Goal: Information Seeking & Learning: Learn about a topic

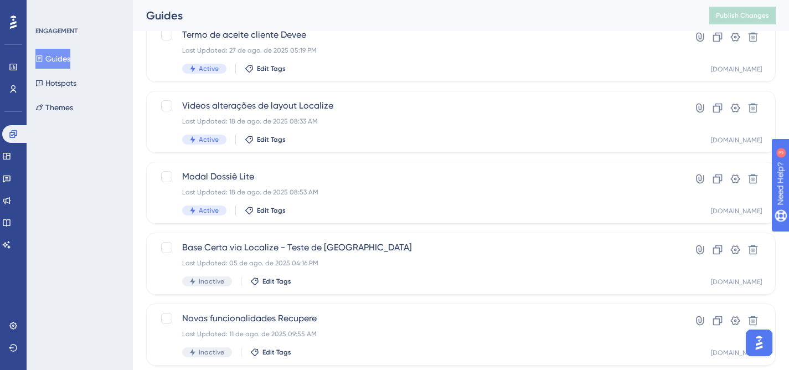
scroll to position [443, 0]
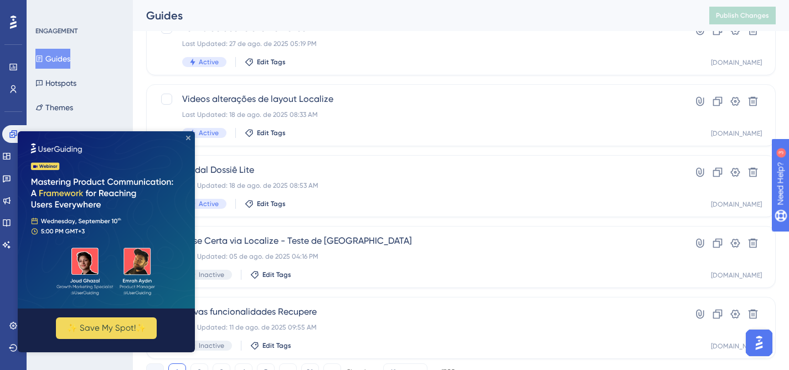
click at [186, 136] on icon "Close Preview" at bounding box center [188, 138] width 4 height 4
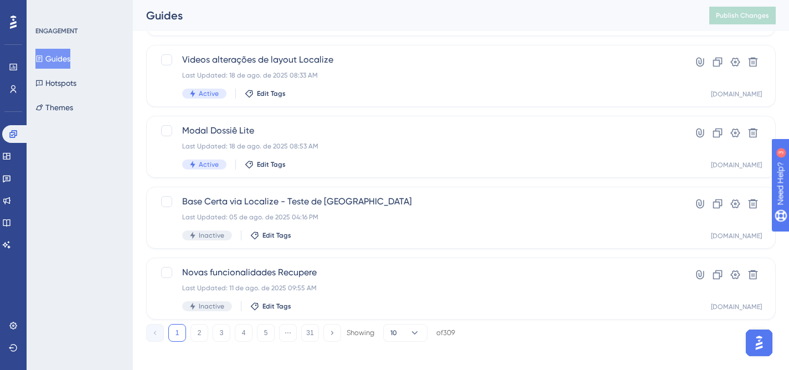
scroll to position [489, 0]
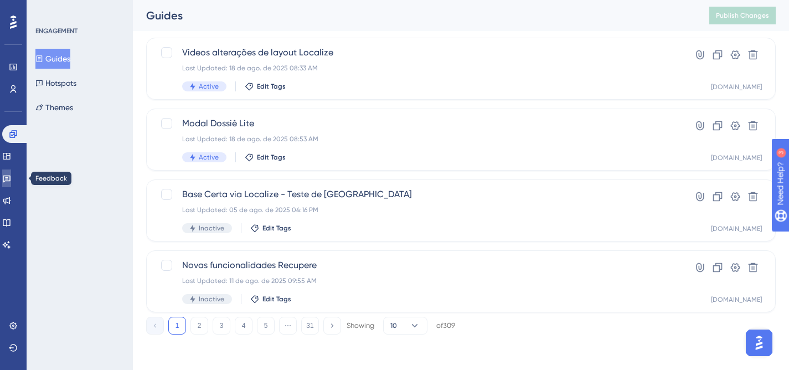
click at [11, 174] on icon at bounding box center [6, 178] width 9 height 9
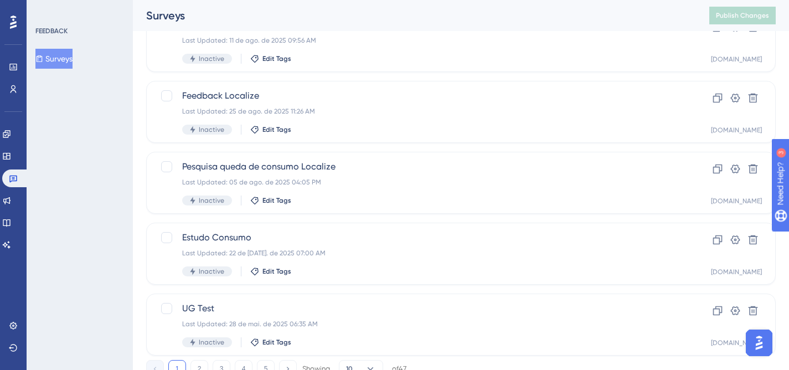
scroll to position [489, 0]
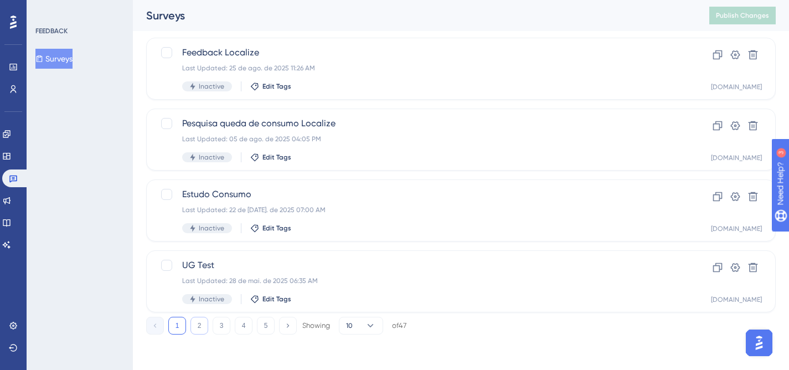
click at [203, 330] on button "2" at bounding box center [199, 326] width 18 height 18
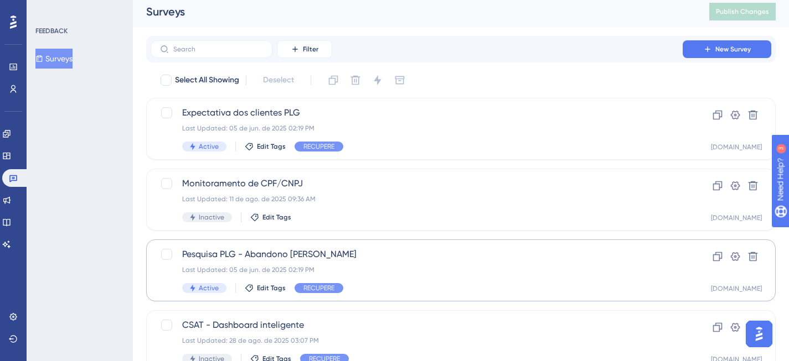
scroll to position [7, 0]
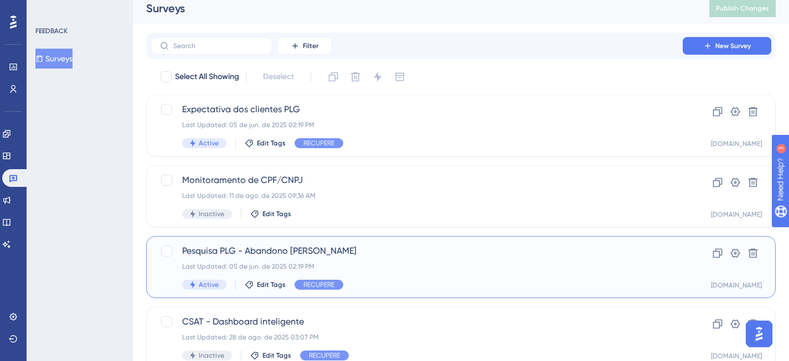
click at [564, 277] on div "Pesquisa PLG - Abandono [PERSON_NAME] Last Updated: 05 de jun. de 2025 02:19 PM…" at bounding box center [416, 267] width 469 height 45
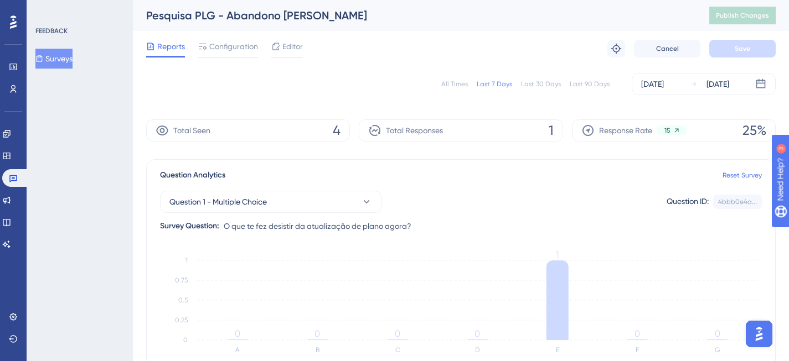
click at [452, 84] on div "All Times" at bounding box center [454, 84] width 27 height 9
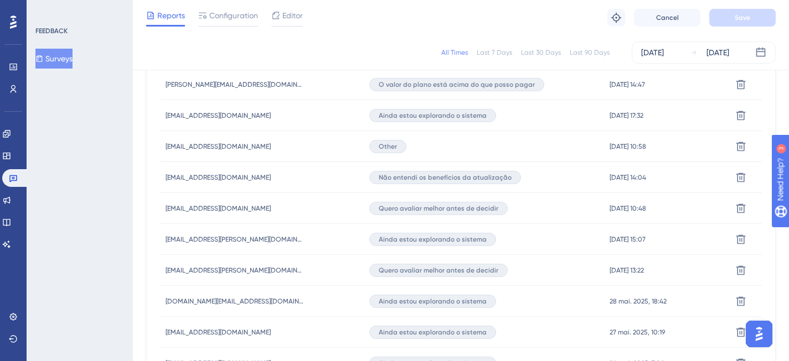
scroll to position [690, 0]
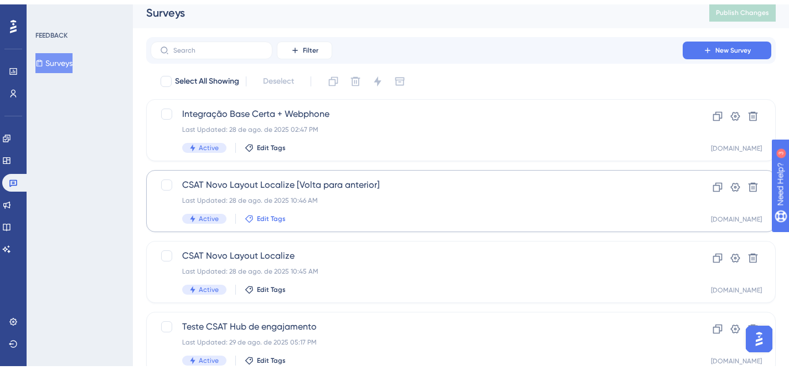
scroll to position [489, 0]
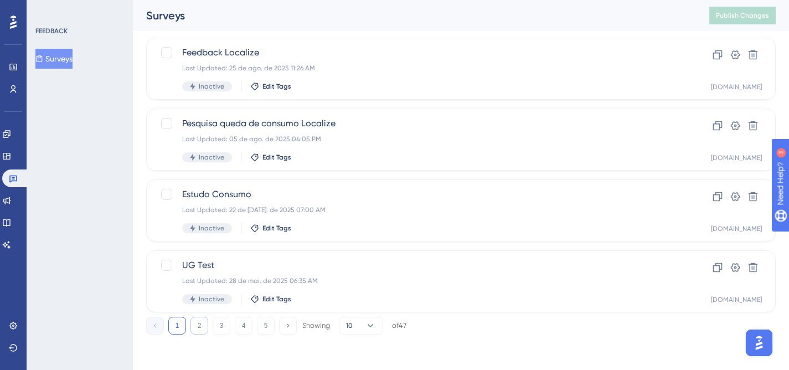
click at [202, 327] on button "2" at bounding box center [199, 326] width 18 height 18
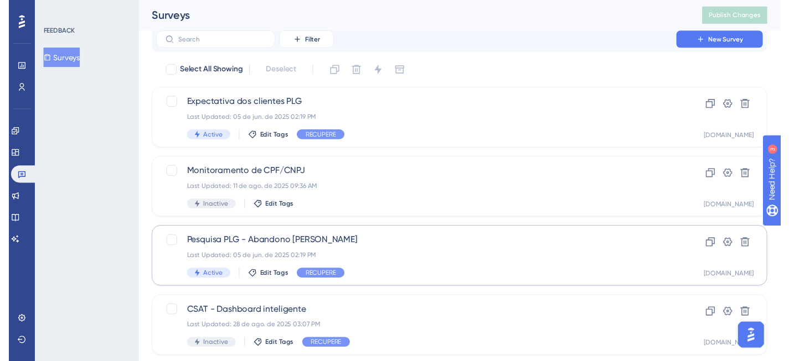
scroll to position [0, 0]
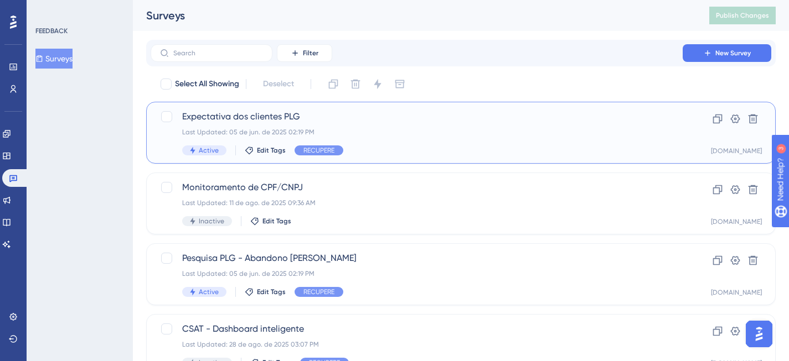
click at [491, 142] on div "Expectativa dos clientes PLG Last Updated: 05 de jun. de 2025 02:19 PM Active E…" at bounding box center [416, 132] width 469 height 45
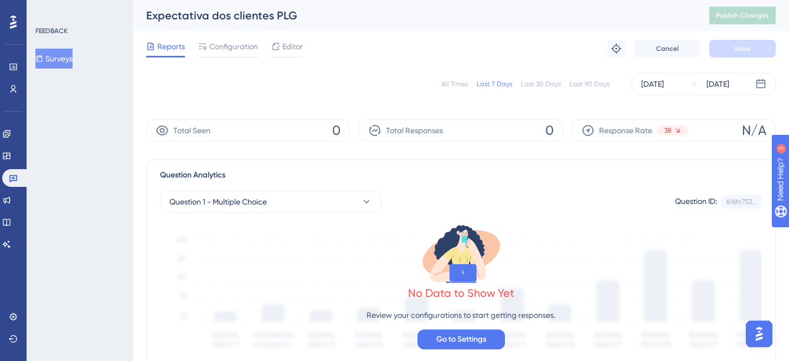
click at [448, 82] on div "All Times" at bounding box center [454, 84] width 27 height 9
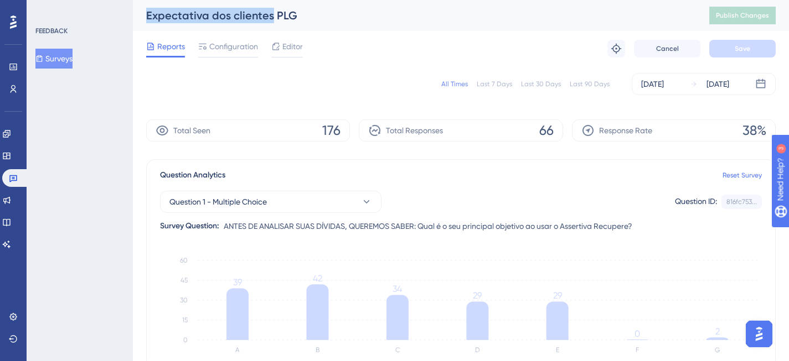
drag, startPoint x: 148, startPoint y: 14, endPoint x: 271, endPoint y: 11, distance: 122.4
click at [271, 11] on div "Expectativa dos clientes PLG" at bounding box center [413, 15] width 535 height 15
copy div "Expectativa dos clientes"
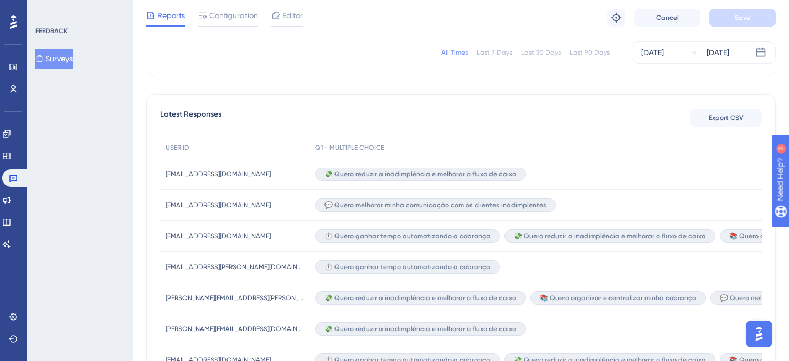
scroll to position [92, 0]
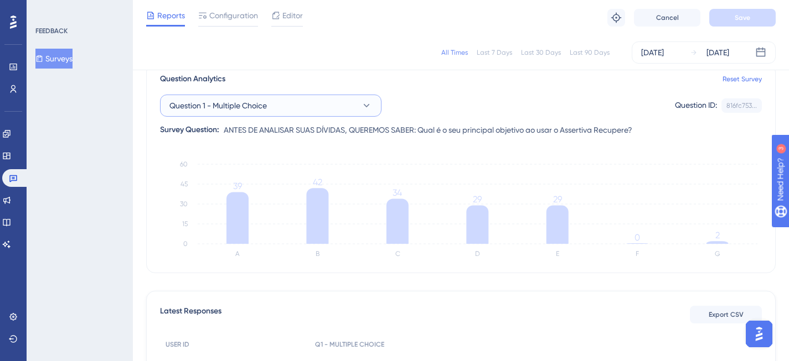
click at [330, 105] on button "Question 1 - Multiple Choice" at bounding box center [270, 106] width 221 height 22
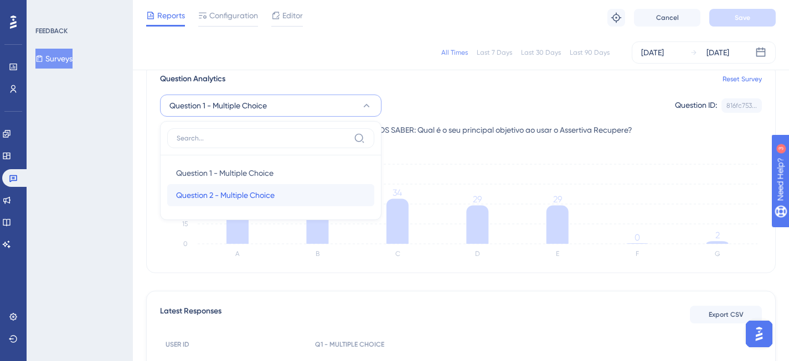
click at [282, 194] on div "Question 2 - Multiple Choice Question 2 - Multiple Choice" at bounding box center [270, 195] width 189 height 22
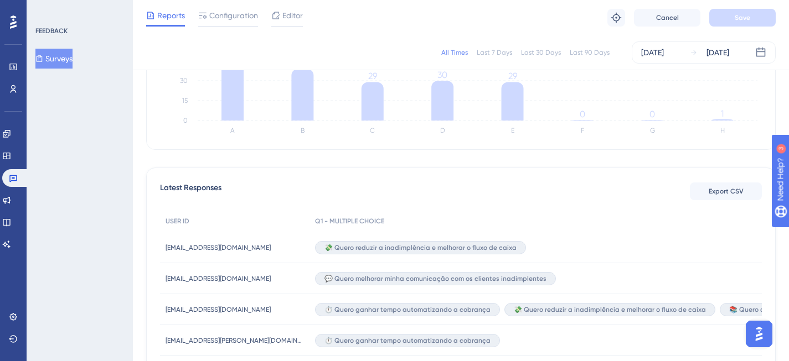
scroll to position [242, 0]
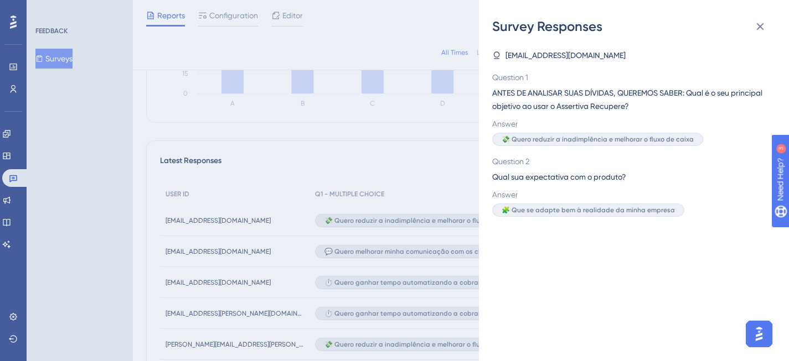
click at [455, 195] on div "Survey Responses [EMAIL_ADDRESS][DOMAIN_NAME] Question 1 ANTES DE ANALISAR SUAS…" at bounding box center [394, 180] width 789 height 361
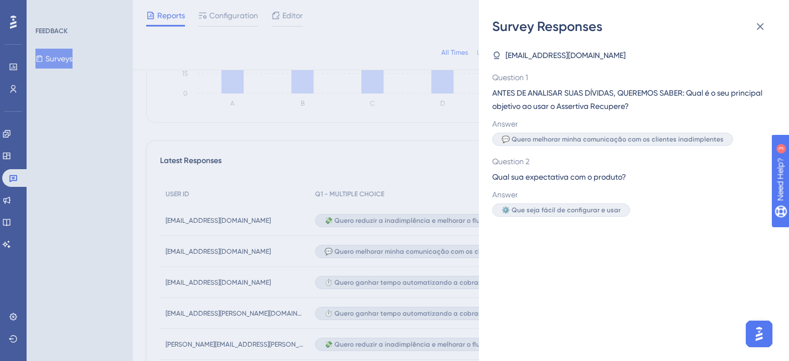
click at [378, 148] on div "Survey Responses [EMAIL_ADDRESS][DOMAIN_NAME] Question 1 ANTES DE ANALISAR SUAS…" at bounding box center [394, 180] width 789 height 361
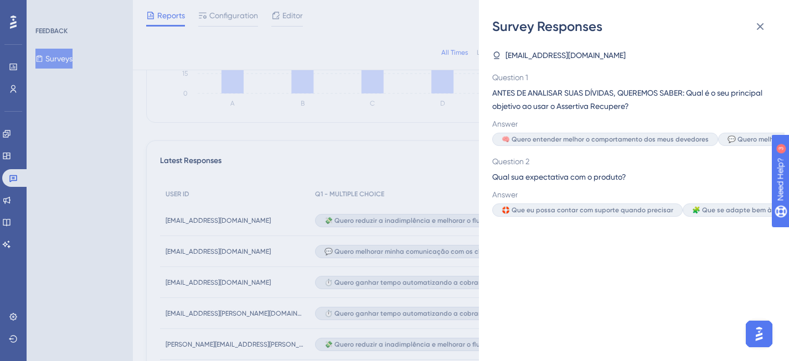
click at [399, 156] on div "Survey Responses [EMAIL_ADDRESS][DOMAIN_NAME] Question 1 ANTES DE ANALISAR SUAS…" at bounding box center [394, 180] width 789 height 361
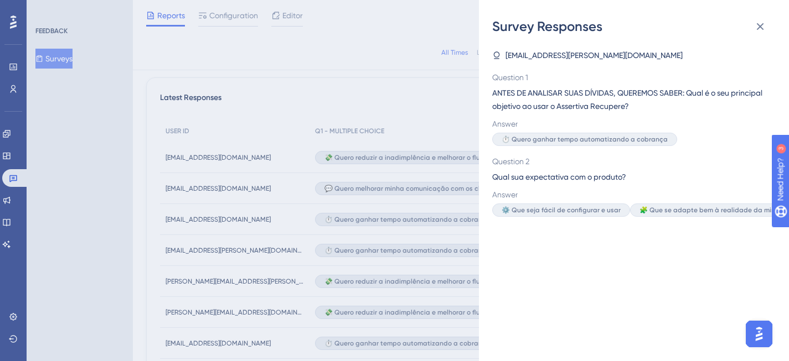
scroll to position [380, 0]
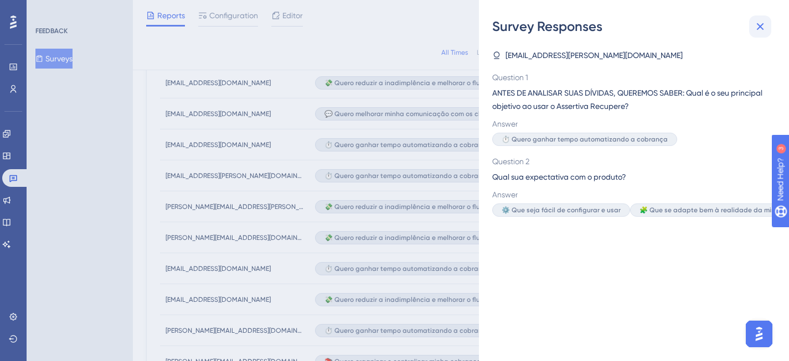
click at [756, 20] on icon at bounding box center [759, 26] width 13 height 13
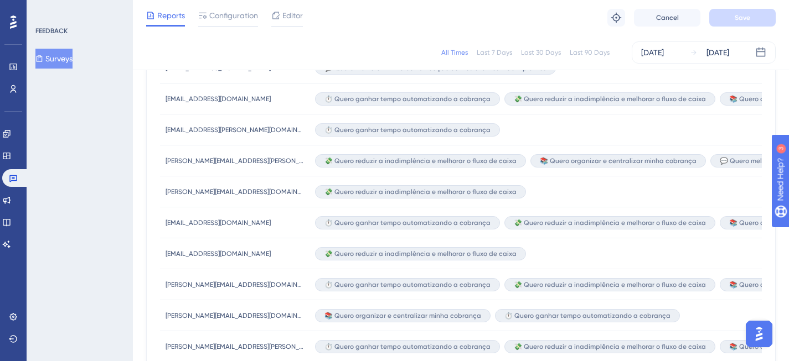
scroll to position [486, 0]
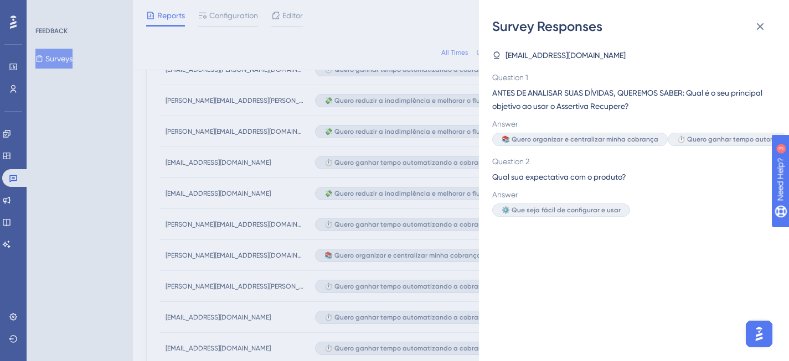
click at [469, 268] on div "Survey Responses [EMAIL_ADDRESS][DOMAIN_NAME] Question 1 ANTES DE ANALISAR SUAS…" at bounding box center [394, 180] width 789 height 361
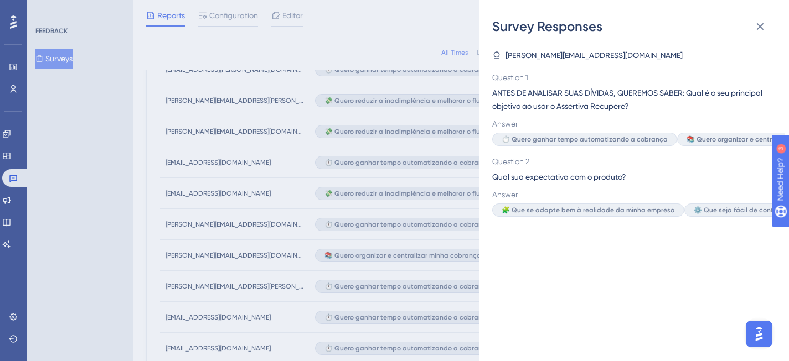
click at [458, 235] on div "Survey Responses [PERSON_NAME][EMAIL_ADDRESS][DOMAIN_NAME] Question 1 ANTES DE …" at bounding box center [394, 180] width 789 height 361
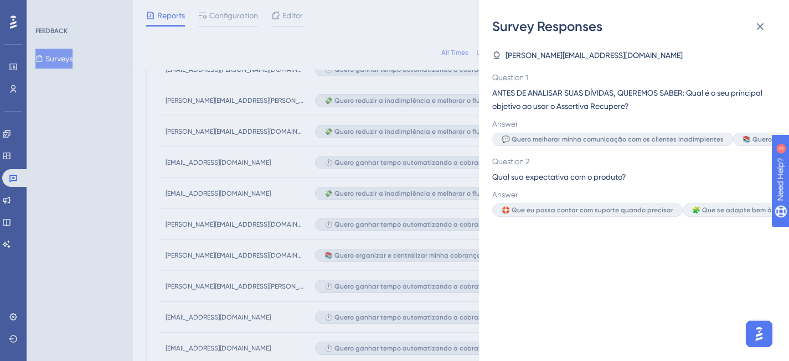
click at [431, 203] on div "Survey Responses [PERSON_NAME][EMAIL_ADDRESS][DOMAIN_NAME] Question 1 ANTES DE …" at bounding box center [394, 180] width 789 height 361
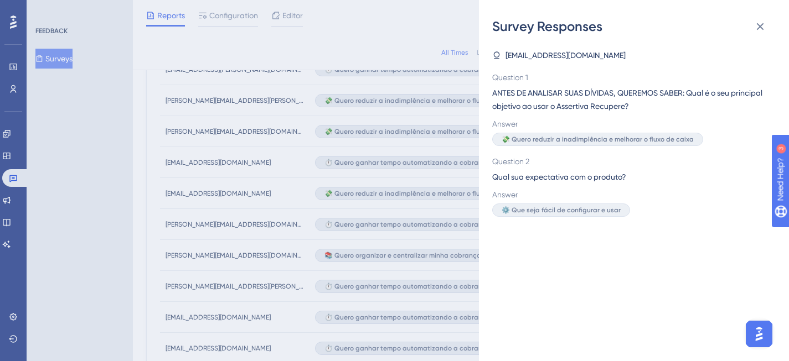
click at [434, 180] on div "Survey Responses [EMAIL_ADDRESS][DOMAIN_NAME] Question 1 ANTES DE ANALISAR SUAS…" at bounding box center [394, 180] width 789 height 361
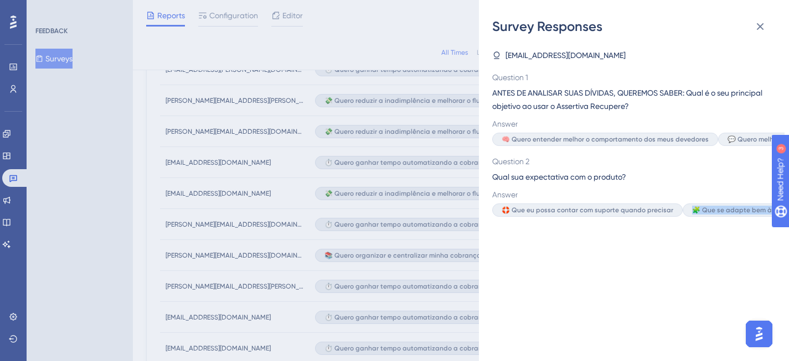
drag, startPoint x: 722, startPoint y: 220, endPoint x: 607, endPoint y: 231, distance: 115.7
click at [608, 231] on div "[EMAIL_ADDRESS][DOMAIN_NAME] Question 1 ANTES DE ANALISAR SUAS DÍVIDAS, QUEREMO…" at bounding box center [638, 198] width 292 height 326
click at [457, 242] on div "Survey Responses [EMAIL_ADDRESS][DOMAIN_NAME] Question 1 ANTES DE ANALISAR SUAS…" at bounding box center [394, 180] width 789 height 361
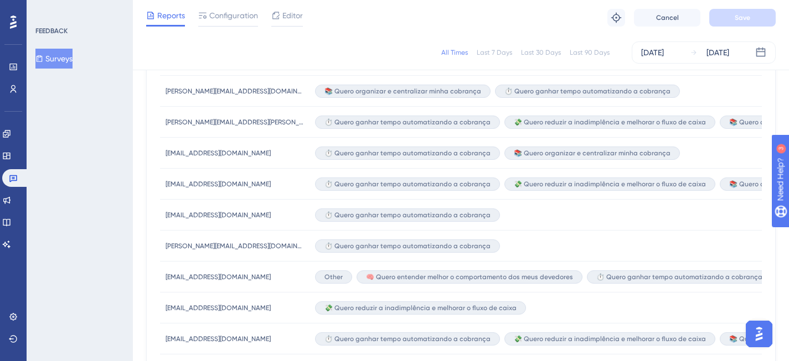
scroll to position [651, 0]
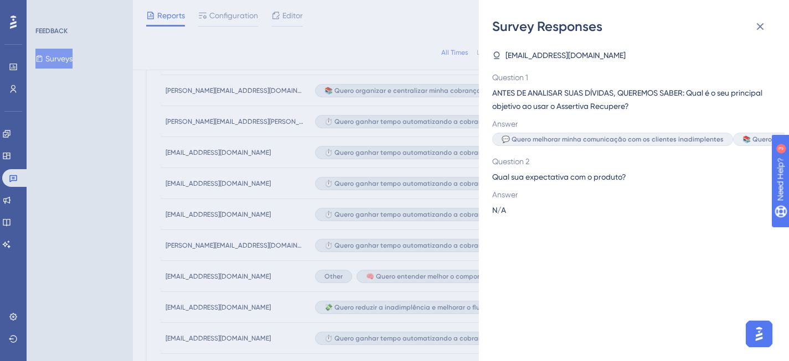
click at [361, 266] on div "Survey Responses [EMAIL_ADDRESS][DOMAIN_NAME] Question 1 ANTES DE ANALISAR SUAS…" at bounding box center [394, 180] width 789 height 361
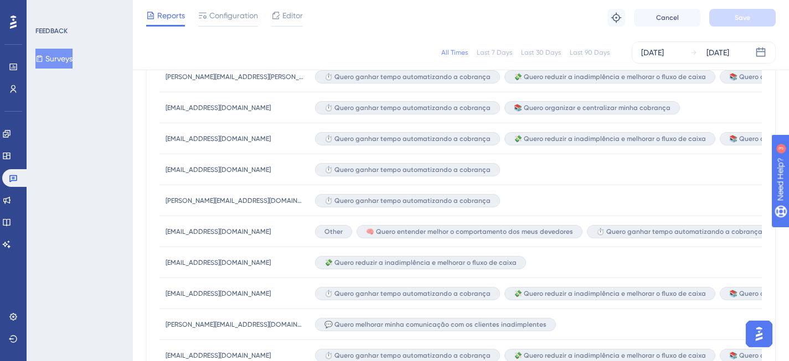
scroll to position [708, 0]
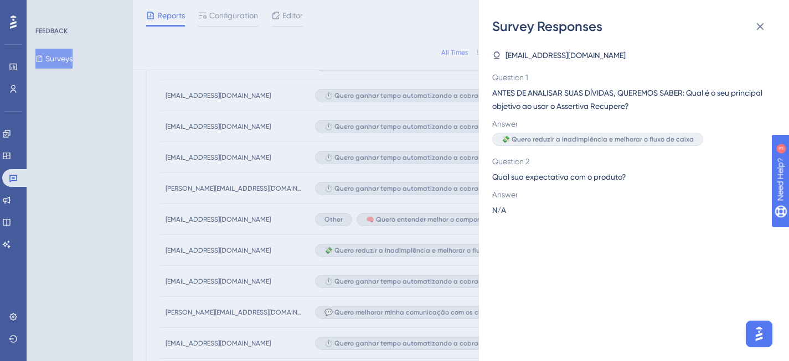
click at [390, 254] on div "Survey Responses [EMAIL_ADDRESS][DOMAIN_NAME] Question 1 ANTES DE ANALISAR SUAS…" at bounding box center [394, 180] width 789 height 361
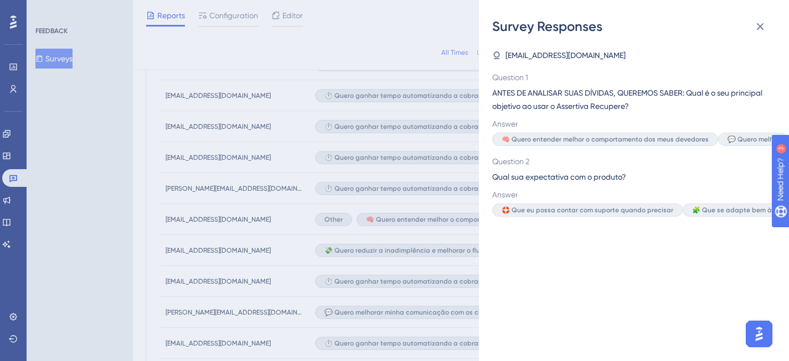
click at [397, 246] on div "Survey Responses [EMAIL_ADDRESS][DOMAIN_NAME] Question 1 ANTES DE ANALISAR SUAS…" at bounding box center [394, 180] width 789 height 361
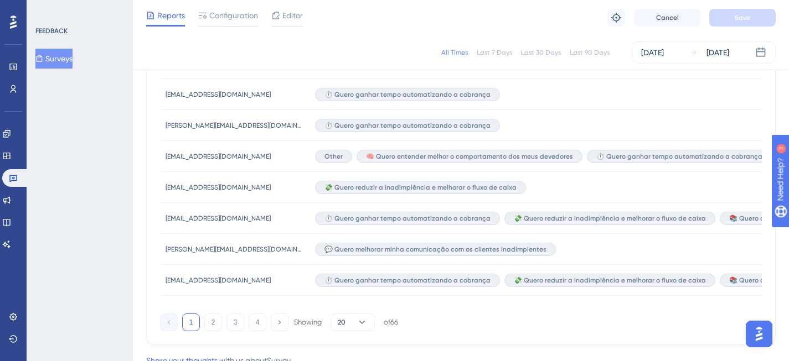
scroll to position [813, 0]
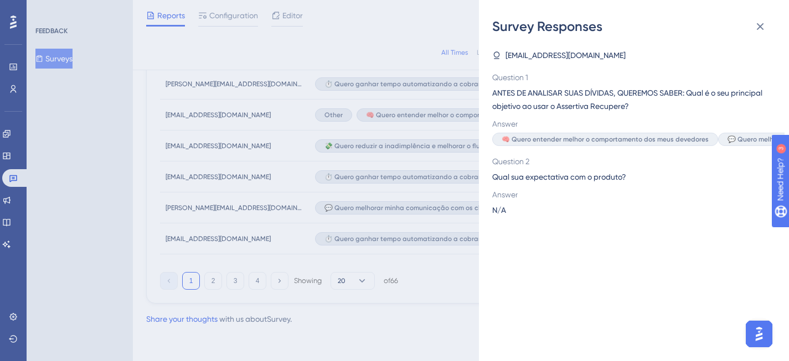
drag, startPoint x: 464, startPoint y: 275, endPoint x: 460, endPoint y: 268, distance: 8.2
click at [464, 275] on div "Survey Responses [EMAIL_ADDRESS][DOMAIN_NAME] Question 1 ANTES DE ANALISAR SUAS…" at bounding box center [394, 180] width 789 height 361
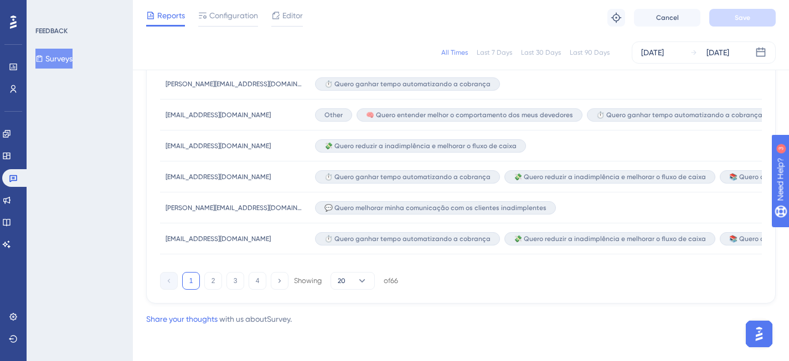
drag, startPoint x: 213, startPoint y: 278, endPoint x: 341, endPoint y: 244, distance: 132.7
click at [213, 278] on button "2" at bounding box center [213, 281] width 18 height 18
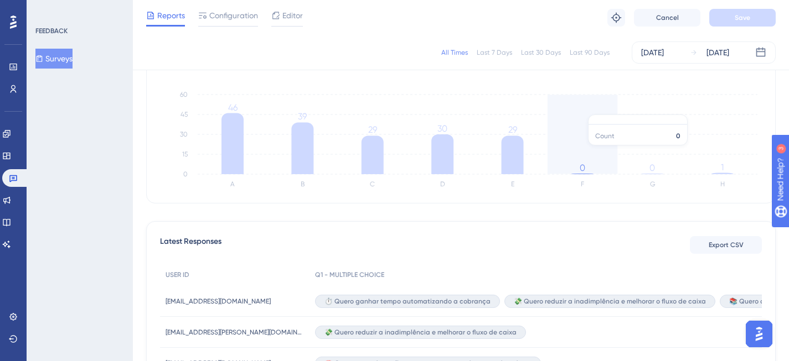
scroll to position [250, 0]
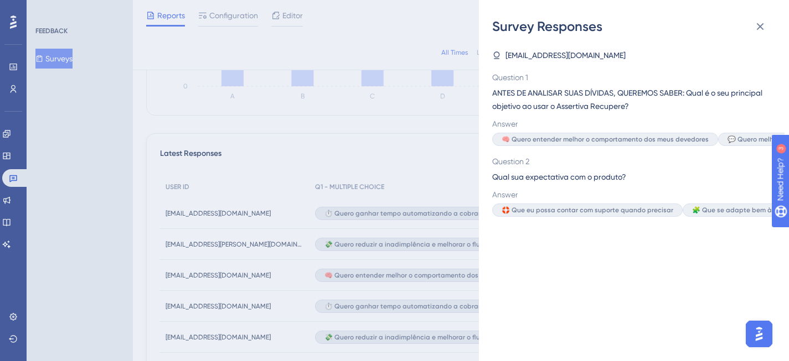
click at [432, 173] on div "Survey Responses [EMAIL_ADDRESS][DOMAIN_NAME] Question 1 ANTES DE ANALISAR SUAS…" at bounding box center [394, 180] width 789 height 361
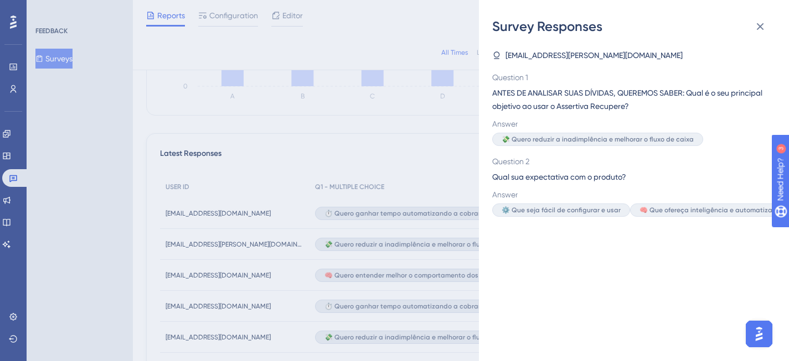
drag, startPoint x: 755, startPoint y: 278, endPoint x: 779, endPoint y: 268, distance: 25.8
click at [784, 276] on div "[EMAIL_ADDRESS][PERSON_NAME][DOMAIN_NAME] Question 1 ANTES DE ANALISAR SUAS DÍV…" at bounding box center [638, 198] width 292 height 326
drag, startPoint x: 639, startPoint y: 209, endPoint x: 735, endPoint y: 261, distance: 109.2
click at [735, 261] on div "[EMAIL_ADDRESS][PERSON_NAME][DOMAIN_NAME] Question 1 ANTES DE ANALISAR SUAS DÍV…" at bounding box center [638, 198] width 292 height 326
click at [663, 292] on div "[EMAIL_ADDRESS][PERSON_NAME][DOMAIN_NAME] Question 1 ANTES DE ANALISAR SUAS DÍV…" at bounding box center [638, 198] width 292 height 326
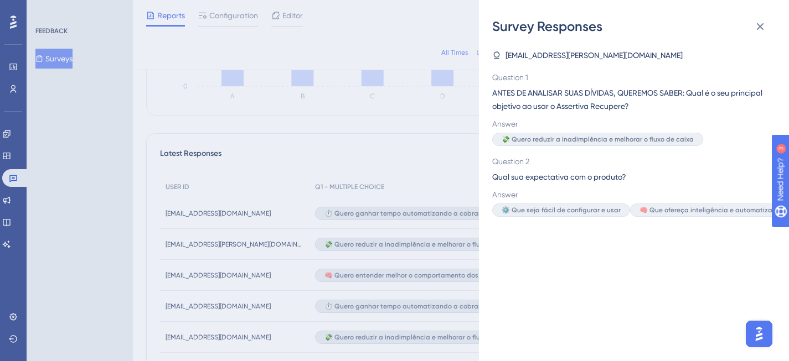
click at [393, 256] on div "Survey Responses [EMAIL_ADDRESS][PERSON_NAME][DOMAIN_NAME] Question 1 ANTES DE …" at bounding box center [394, 180] width 789 height 361
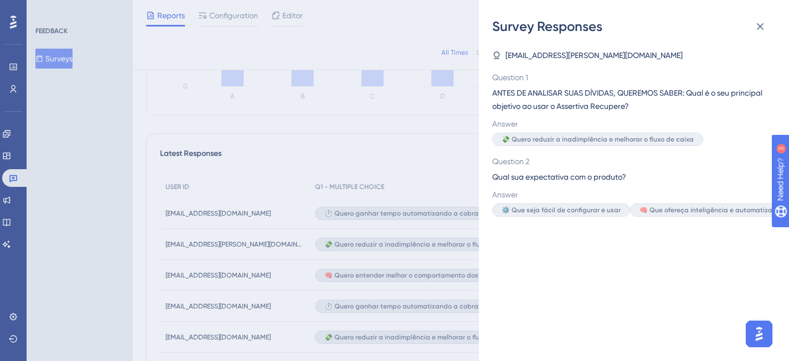
click at [388, 285] on div "Survey Responses [EMAIL_ADDRESS][PERSON_NAME][DOMAIN_NAME] Question 1 ANTES DE …" at bounding box center [394, 180] width 789 height 361
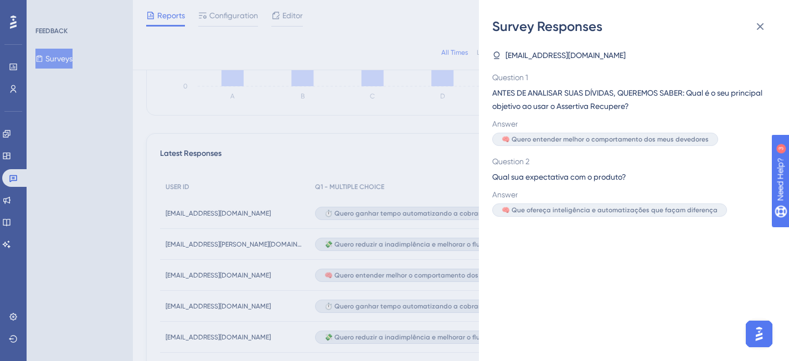
click at [335, 140] on div "Survey Responses [EMAIL_ADDRESS][DOMAIN_NAME] Question 1 ANTES DE ANALISAR SUAS…" at bounding box center [394, 180] width 789 height 361
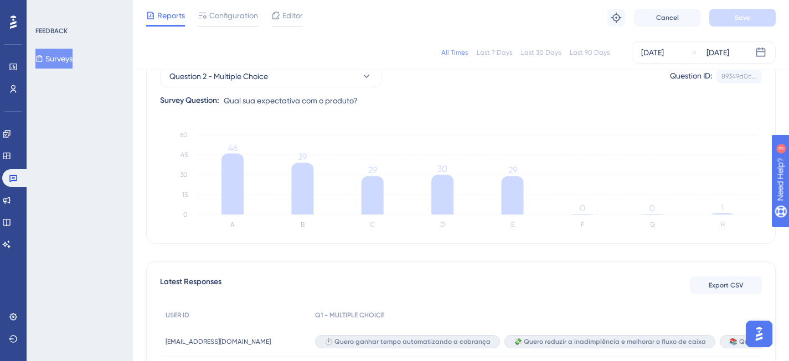
scroll to position [81, 0]
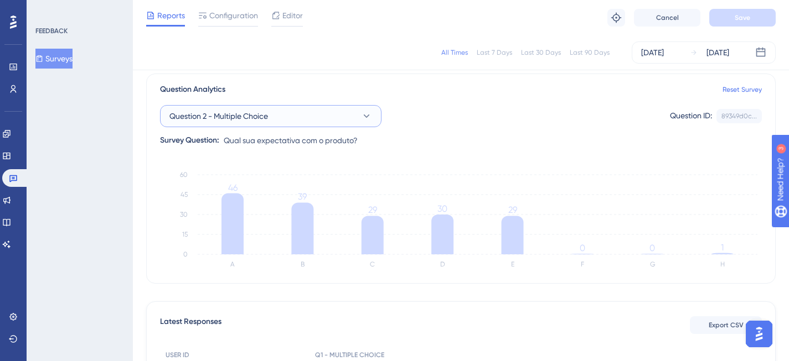
click at [284, 117] on button "Question 2 - Multiple Choice" at bounding box center [270, 116] width 221 height 22
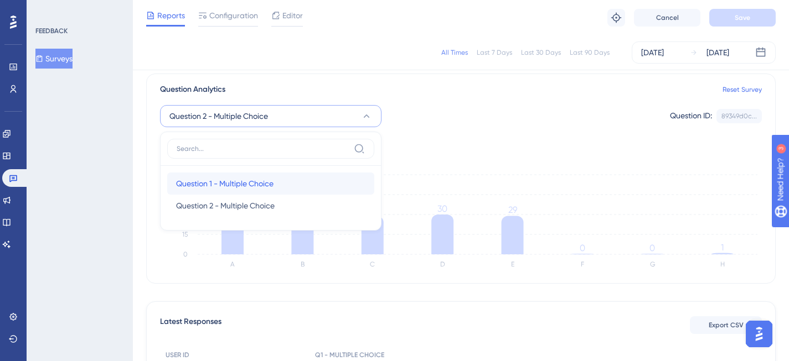
click at [266, 182] on span "Question 1 - Multiple Choice" at bounding box center [224, 183] width 97 height 13
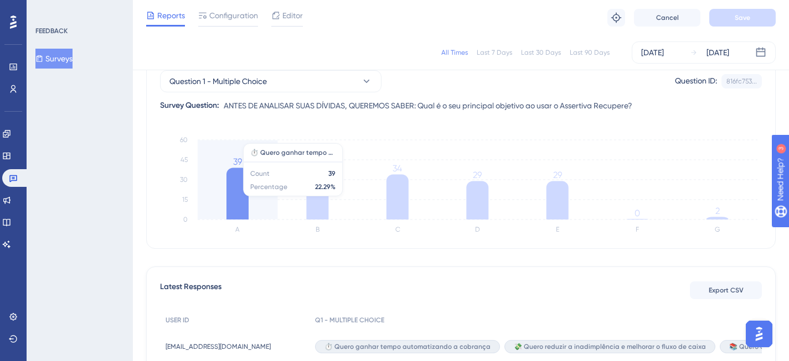
scroll to position [111, 0]
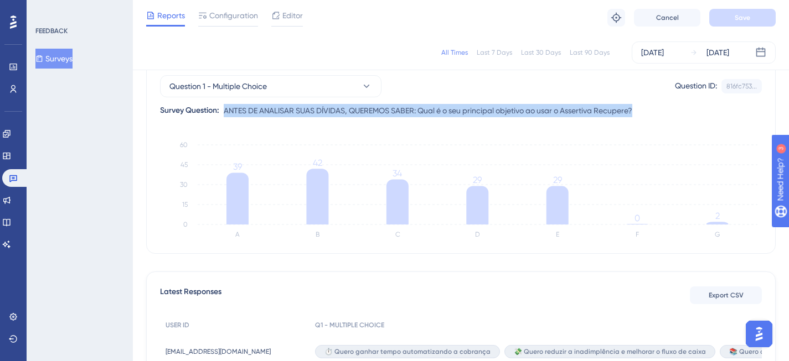
drag, startPoint x: 224, startPoint y: 109, endPoint x: 638, endPoint y: 110, distance: 413.9
click at [638, 110] on div "Question 1 - Multiple Choice Question ID: 816fc753... Copy Survey Question: ANT…" at bounding box center [460, 91] width 601 height 51
click at [444, 112] on span "ANTES DE ANALISAR SUAS DÍVIDAS, QUEREMOS SABER: Qual é o seu principal objetivo…" at bounding box center [428, 110] width 408 height 13
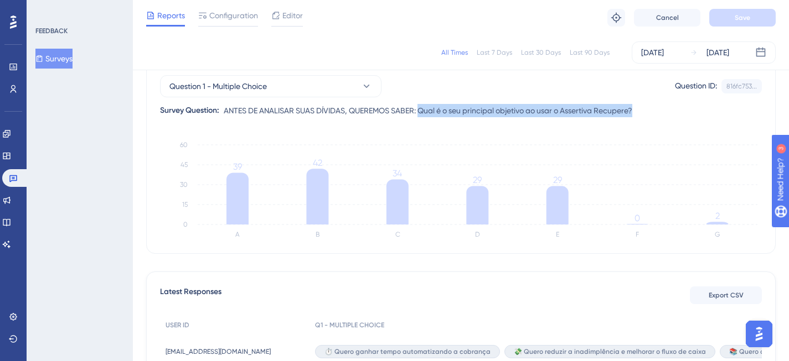
drag, startPoint x: 429, startPoint y: 110, endPoint x: 643, endPoint y: 108, distance: 214.2
click at [643, 108] on div "Question 1 - Multiple Choice Question ID: 816fc753... Copy Survey Question: ANT…" at bounding box center [460, 91] width 601 height 51
click at [324, 87] on button "Question 1 - Multiple Choice" at bounding box center [270, 86] width 221 height 22
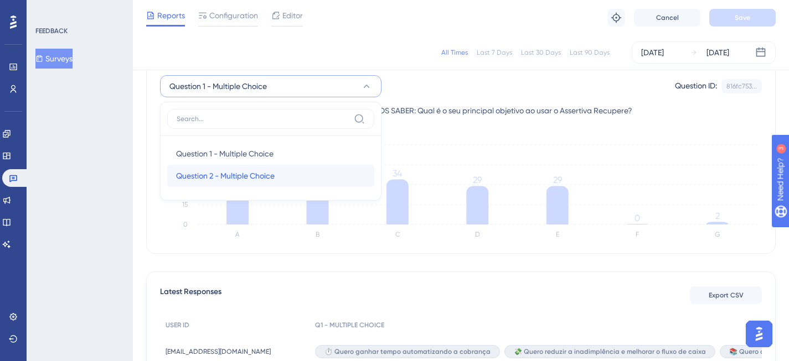
click at [243, 170] on span "Question 2 - Multiple Choice" at bounding box center [225, 175] width 98 height 13
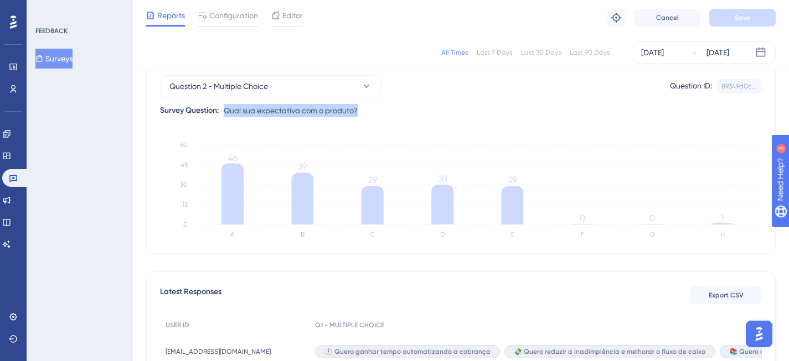
drag, startPoint x: 226, startPoint y: 110, endPoint x: 358, endPoint y: 109, distance: 131.7
click at [357, 109] on span "Qual sua expectativa com o produto?" at bounding box center [291, 110] width 134 height 13
copy span "Qual sua expectativa com o produto?"
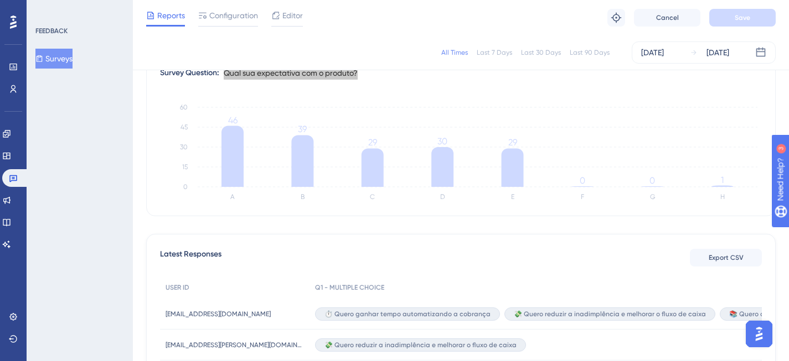
scroll to position [103, 0]
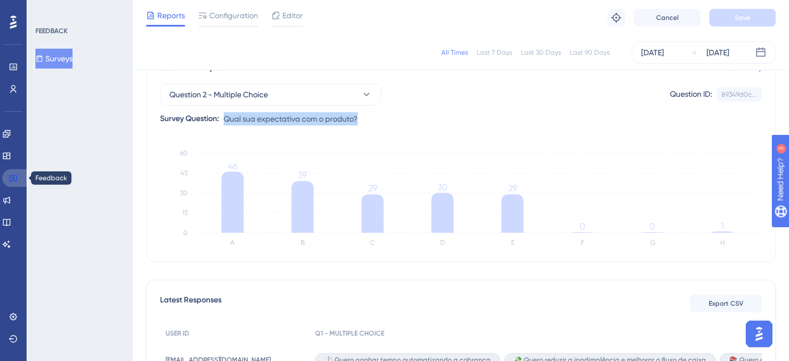
click at [19, 175] on link at bounding box center [15, 178] width 27 height 18
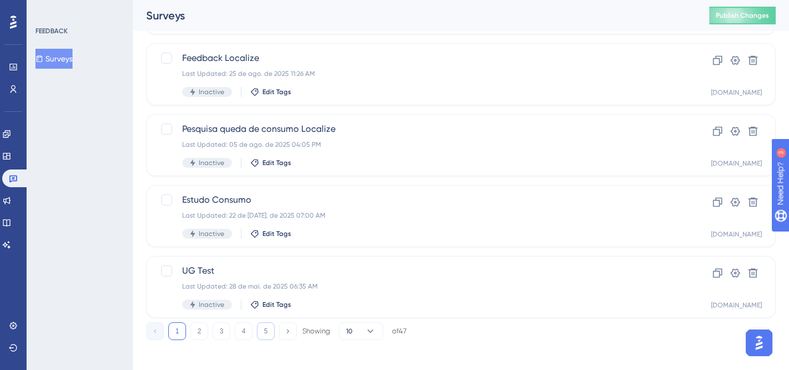
scroll to position [489, 0]
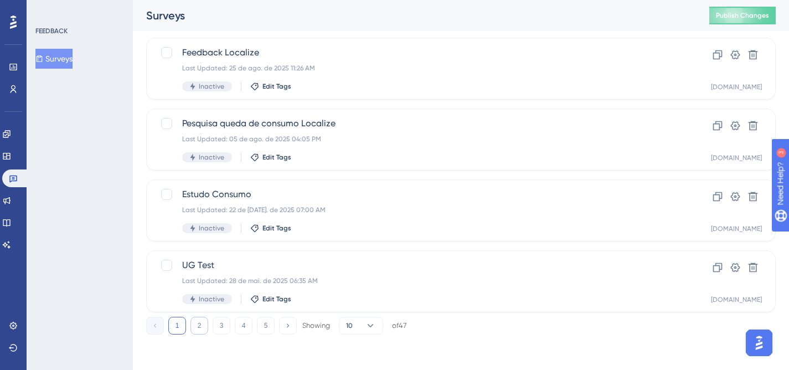
click at [199, 326] on button "2" at bounding box center [199, 326] width 18 height 18
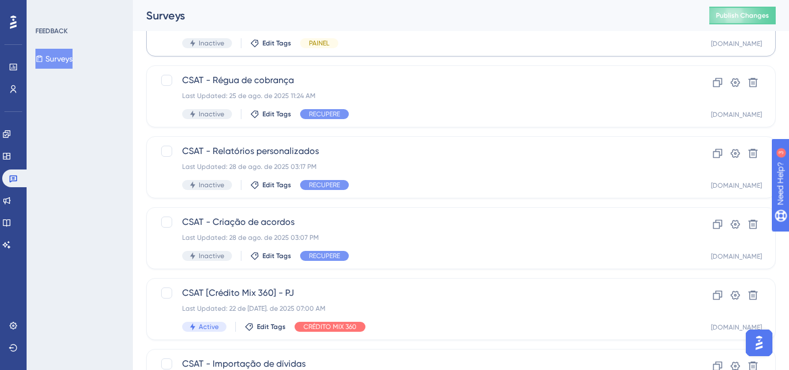
scroll to position [402, 0]
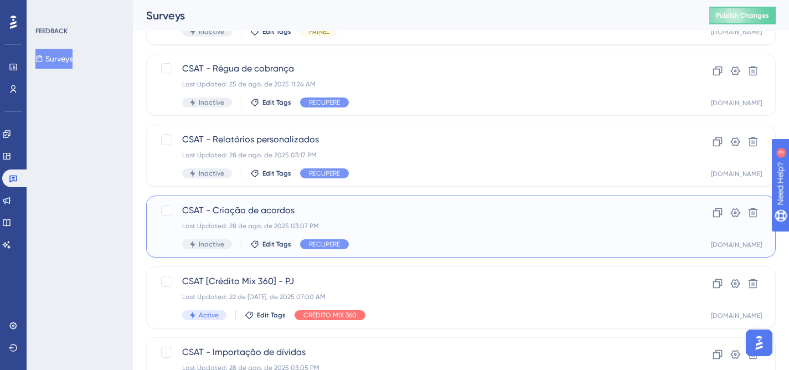
click at [569, 240] on div "Inactive Edit Tags RECUPERE" at bounding box center [416, 244] width 469 height 10
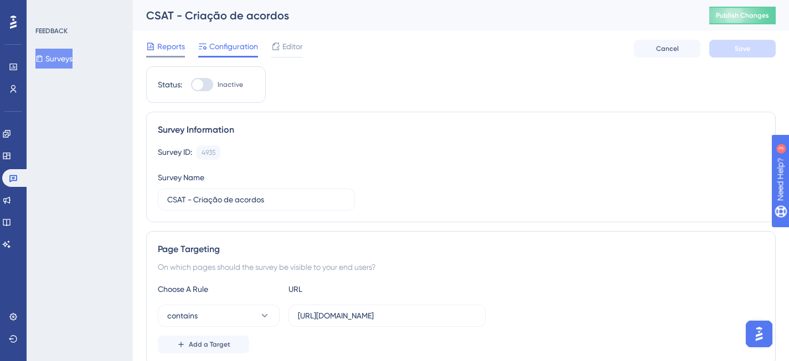
click at [169, 40] on span "Reports" at bounding box center [171, 46] width 28 height 13
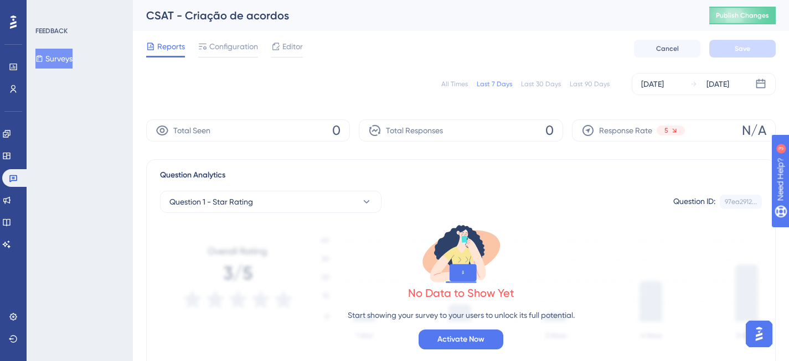
click at [457, 81] on div "All Times" at bounding box center [454, 84] width 27 height 9
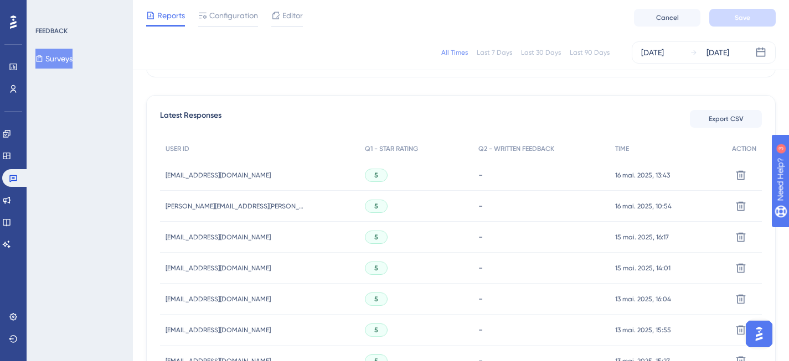
scroll to position [288, 0]
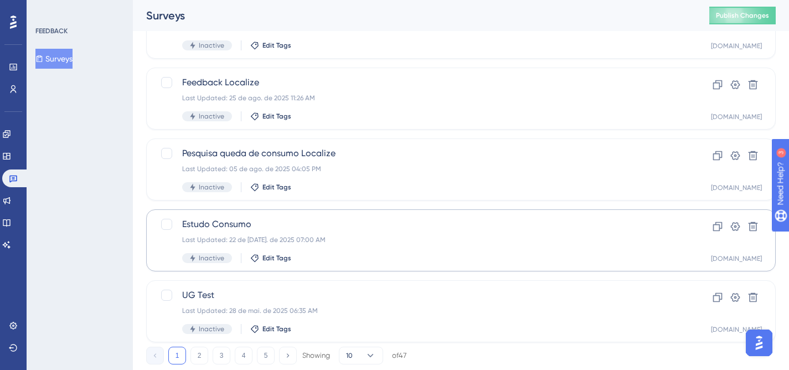
scroll to position [489, 0]
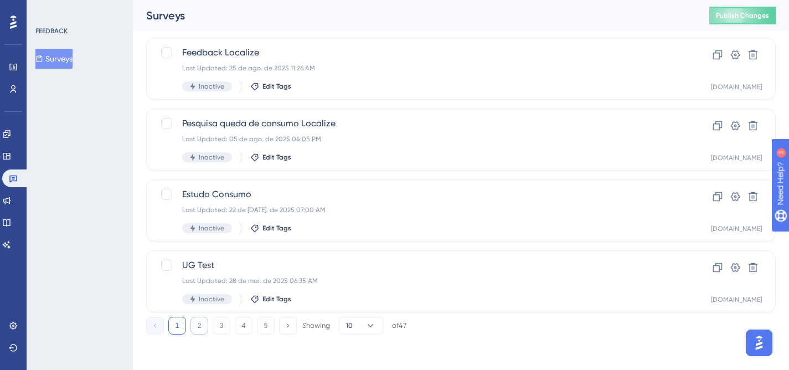
click at [200, 326] on button "2" at bounding box center [199, 326] width 18 height 18
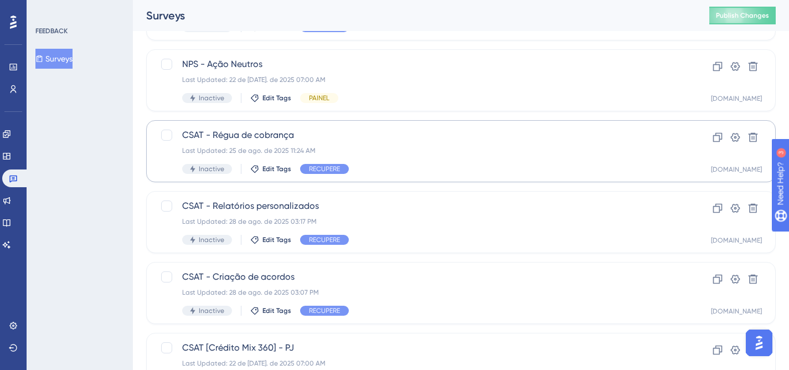
scroll to position [334, 0]
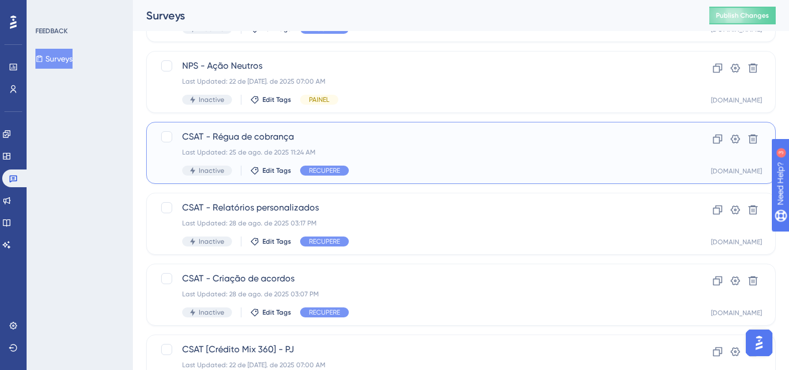
click at [474, 153] on div "Last Updated: 25 de ago. de 2025 11:24 AM" at bounding box center [416, 152] width 469 height 9
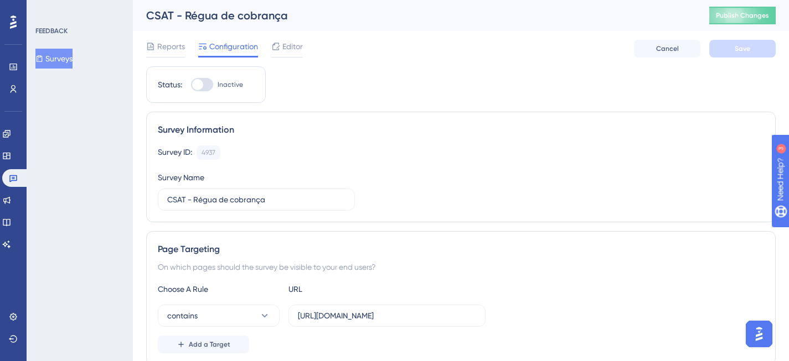
click at [162, 35] on div "Reports Configuration Editor Cancel Save" at bounding box center [460, 48] width 629 height 35
click at [164, 49] on span "Reports" at bounding box center [171, 46] width 28 height 13
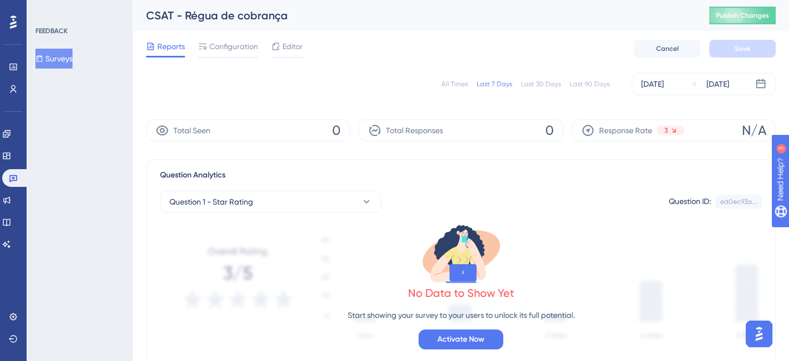
click at [457, 76] on div "All Times Last 7 Days Last 30 Days Last 90 Days [DATE] [DATE]" at bounding box center [460, 84] width 629 height 22
click at [458, 82] on div "All Times" at bounding box center [454, 84] width 27 height 9
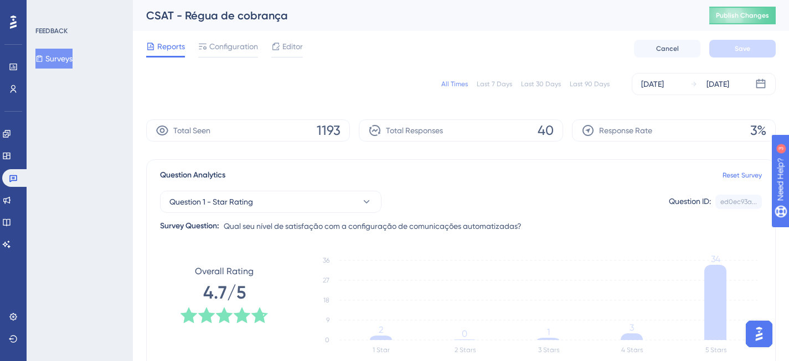
click at [494, 86] on div "Last 7 Days" at bounding box center [493, 84] width 35 height 9
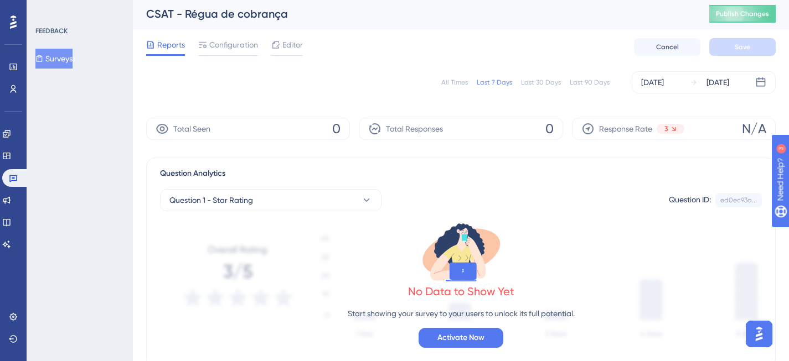
scroll to position [2, 0]
click at [526, 80] on div "Last 30 Days" at bounding box center [541, 81] width 40 height 9
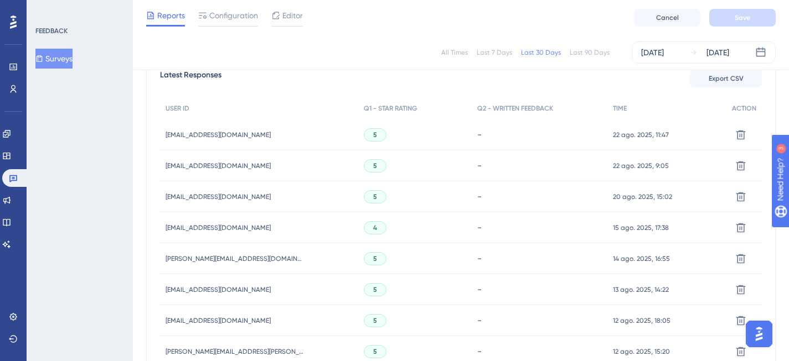
scroll to position [391, 0]
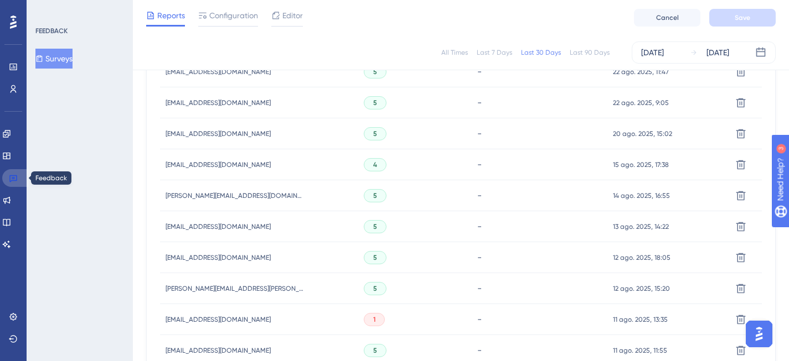
click at [19, 173] on link at bounding box center [15, 178] width 27 height 18
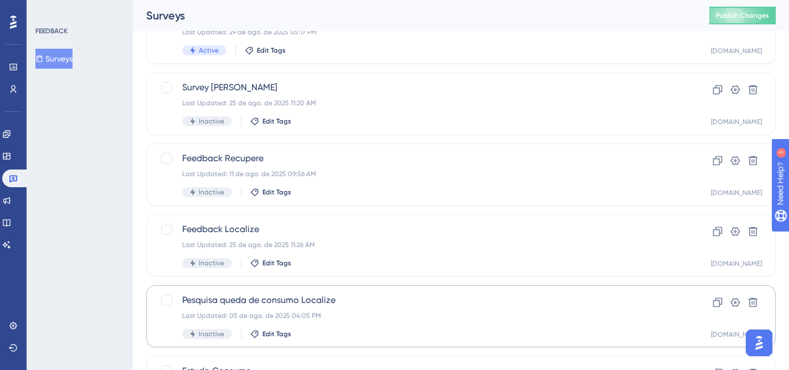
scroll to position [489, 0]
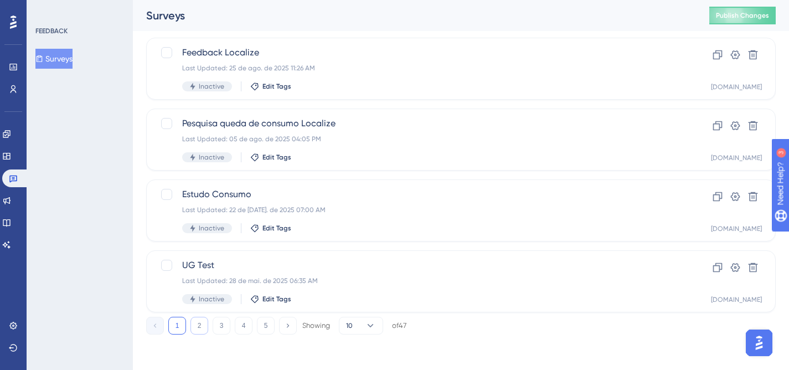
click at [204, 326] on button "2" at bounding box center [199, 326] width 18 height 18
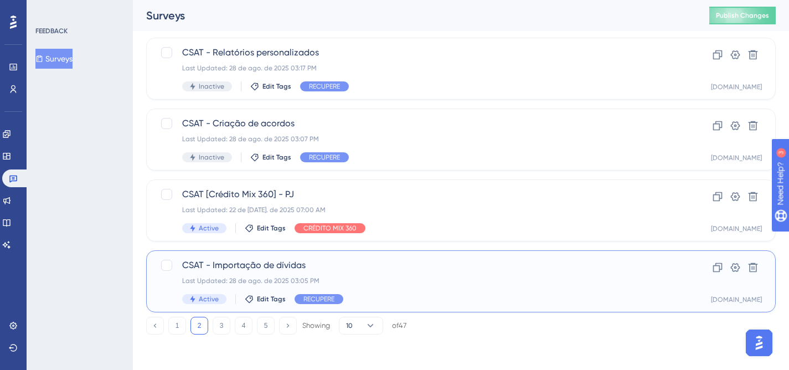
click at [432, 279] on div "Last Updated: 28 de ago. de 2025 03:05 PM" at bounding box center [416, 280] width 469 height 9
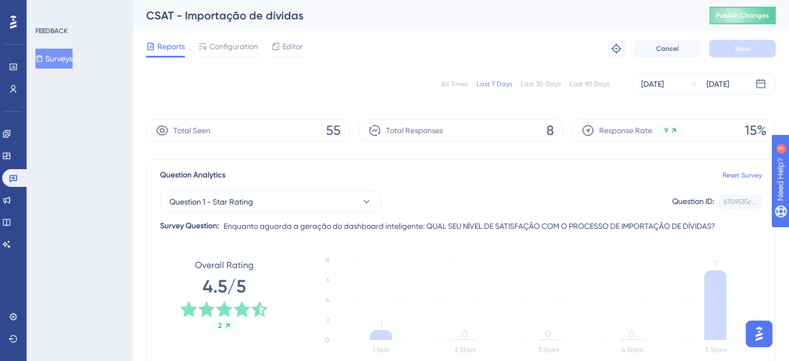
click at [533, 80] on div "Last 30 Days" at bounding box center [541, 84] width 40 height 9
click at [463, 82] on div "All Times" at bounding box center [454, 84] width 27 height 9
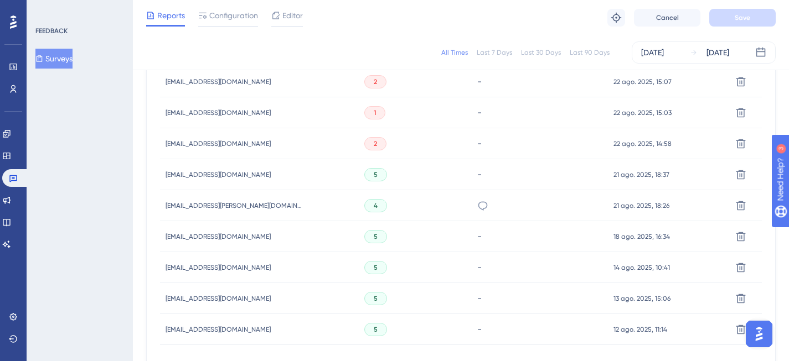
scroll to position [805, 0]
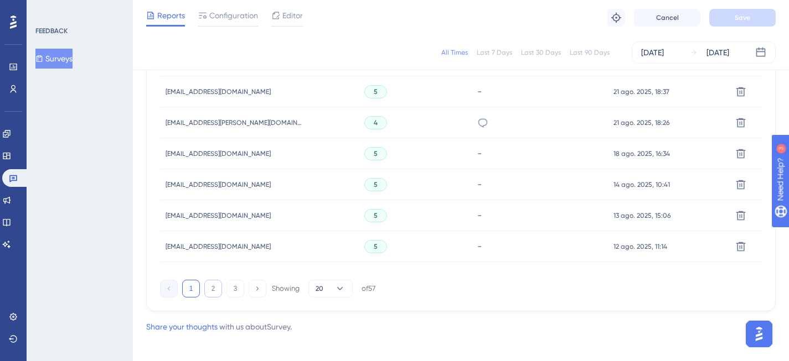
click at [211, 289] on button "2" at bounding box center [213, 289] width 18 height 18
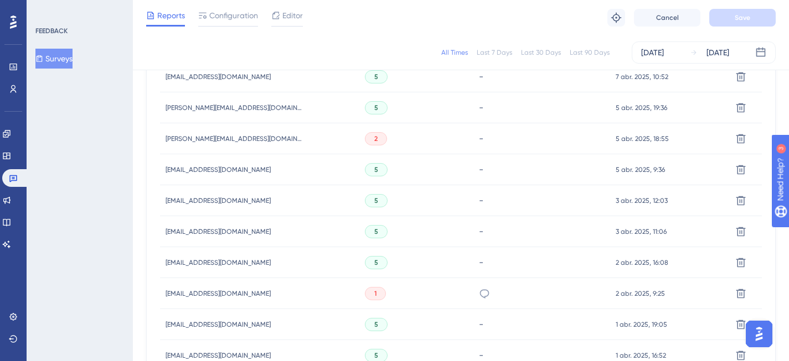
scroll to position [813, 0]
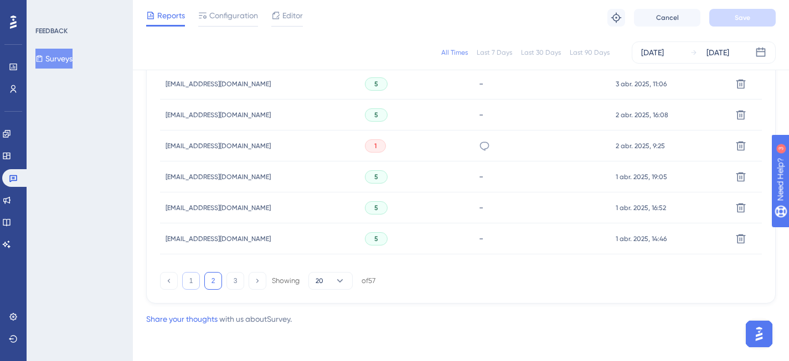
click at [193, 279] on button "1" at bounding box center [191, 281] width 18 height 18
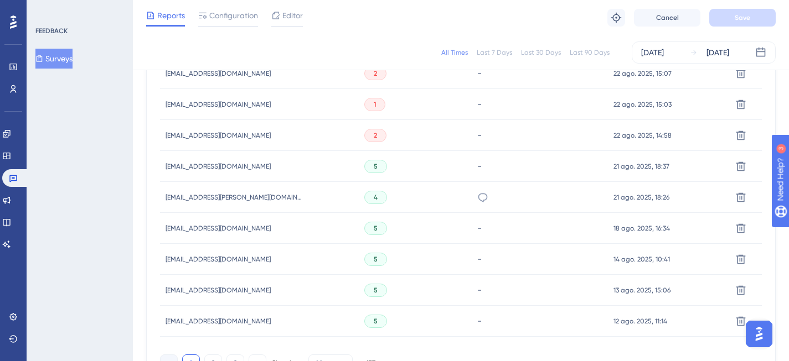
scroll to position [519, 0]
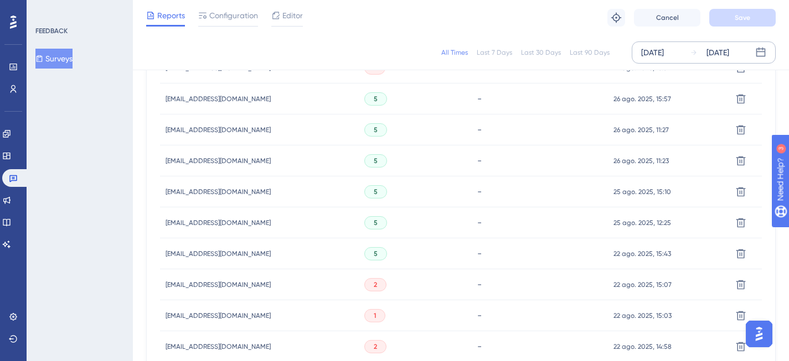
click at [660, 55] on div "[DATE]" at bounding box center [652, 52] width 23 height 13
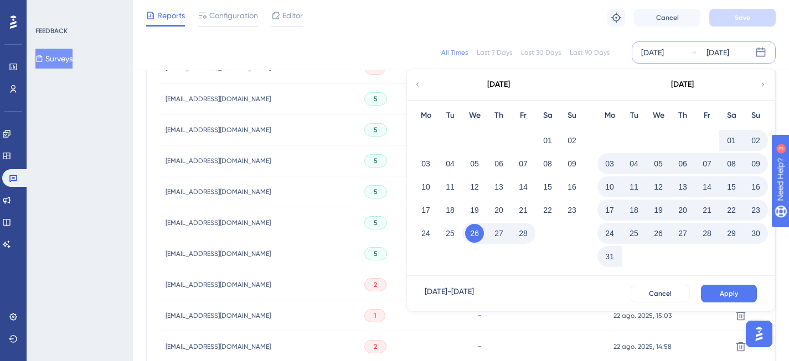
click at [761, 87] on icon at bounding box center [763, 85] width 8 height 10
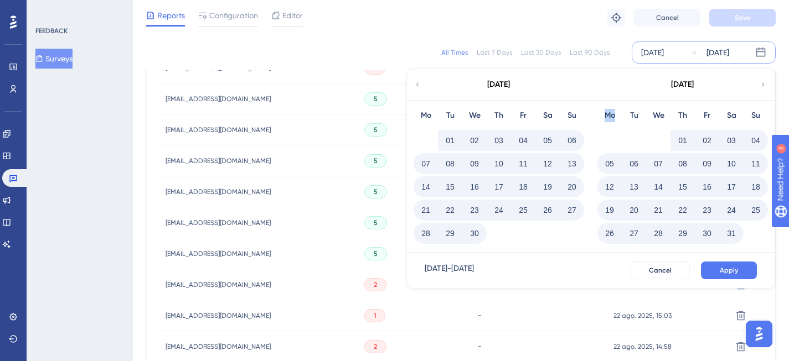
click at [761, 87] on icon at bounding box center [763, 85] width 8 height 10
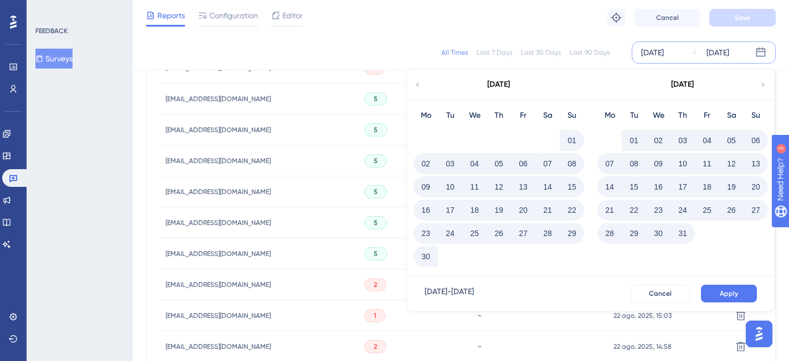
click at [761, 87] on icon at bounding box center [763, 85] width 8 height 10
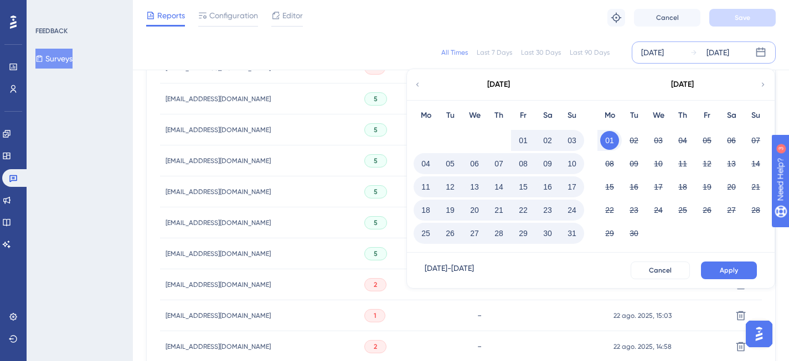
click at [525, 136] on button "01" at bounding box center [523, 140] width 19 height 19
click at [450, 190] on button "12" at bounding box center [449, 187] width 19 height 19
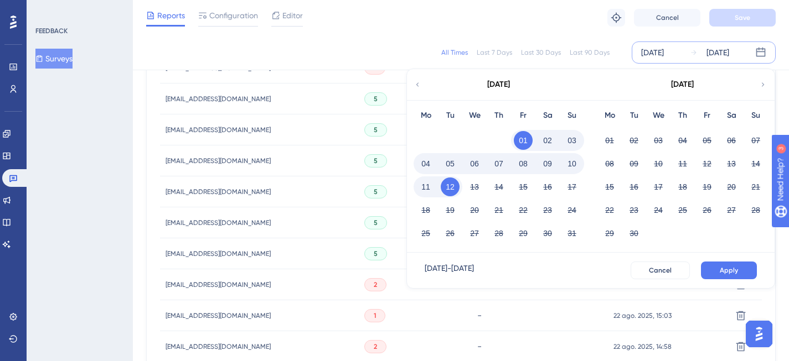
click at [569, 167] on button "10" at bounding box center [571, 163] width 19 height 19
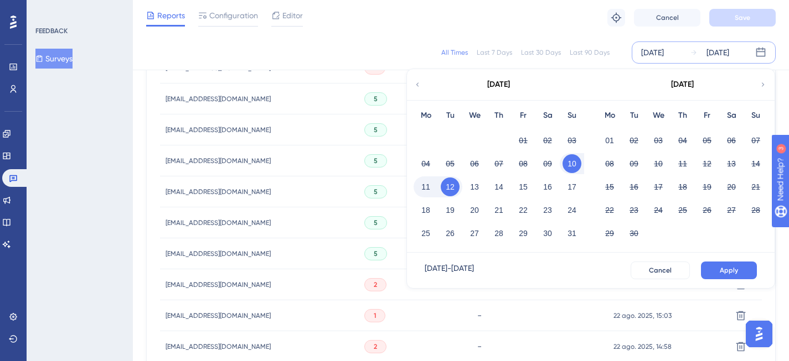
click at [566, 164] on button "10" at bounding box center [571, 163] width 19 height 19
click at [566, 173] on div "10" at bounding box center [571, 163] width 24 height 21
click at [676, 269] on button "Cancel" at bounding box center [659, 271] width 59 height 18
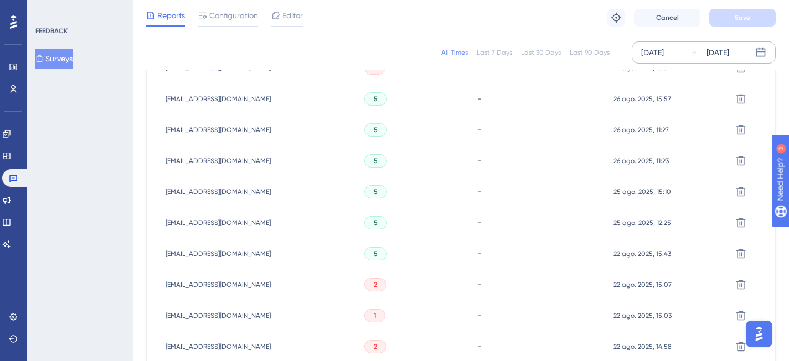
click at [658, 55] on div "[DATE]" at bounding box center [652, 52] width 23 height 13
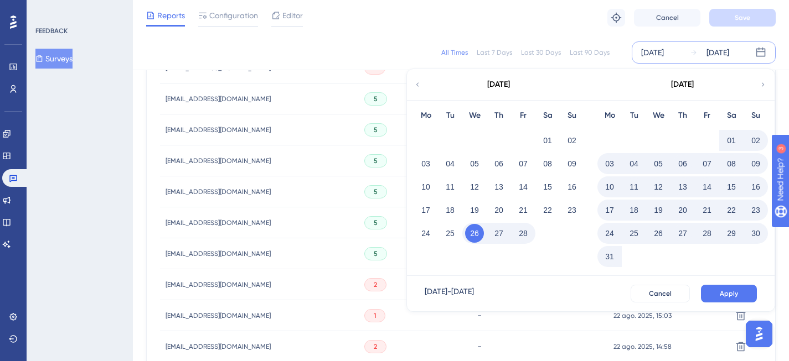
click at [757, 85] on div "[DATE]" at bounding box center [681, 84] width 183 height 31
click at [763, 84] on icon at bounding box center [762, 84] width 3 height 4
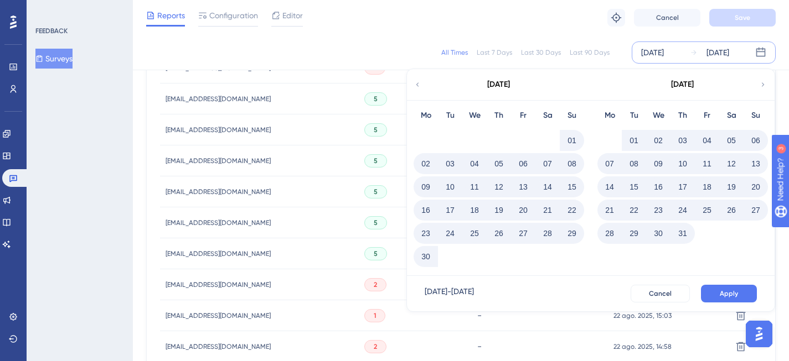
click at [763, 84] on icon at bounding box center [762, 84] width 3 height 4
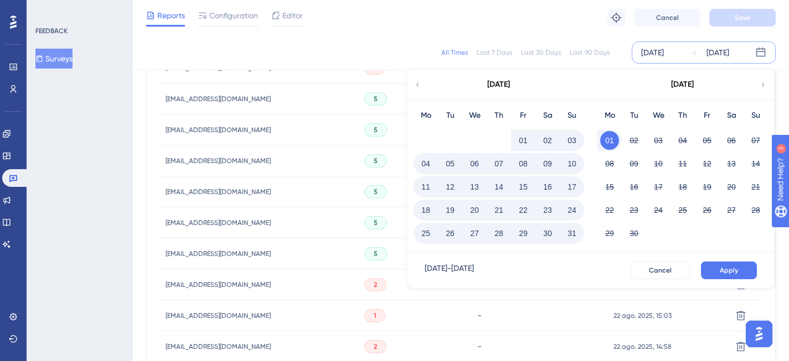
click at [564, 167] on button "10" at bounding box center [571, 163] width 19 height 19
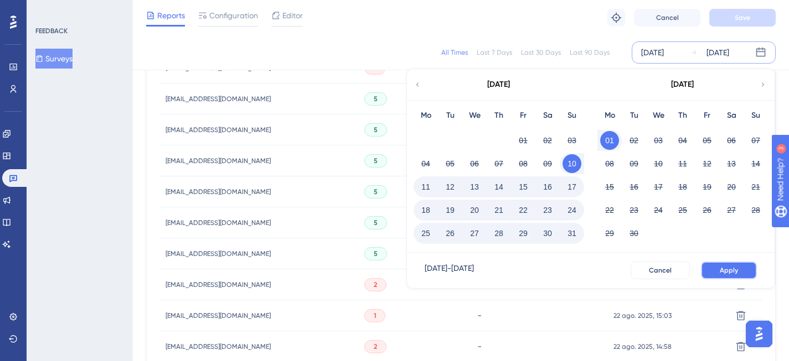
click at [729, 269] on span "Apply" at bounding box center [728, 270] width 18 height 9
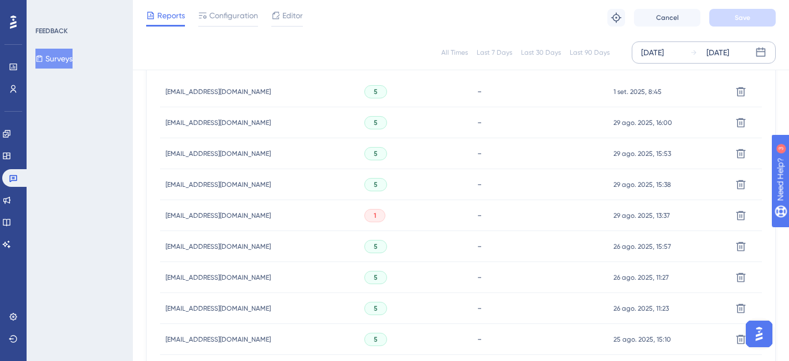
scroll to position [374, 0]
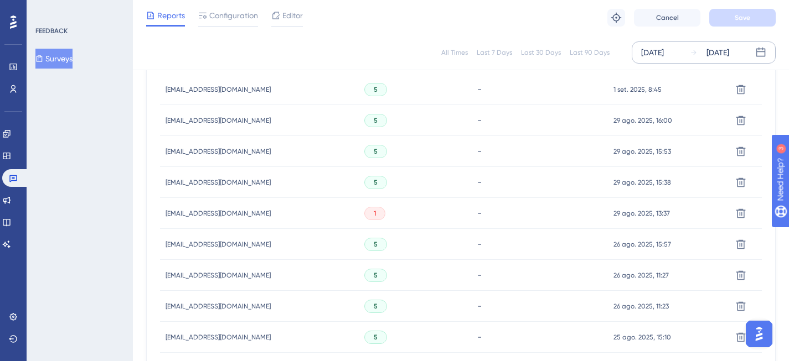
click at [341, 216] on div "[EMAIL_ADDRESS][DOMAIN_NAME] [EMAIL_ADDRESS][DOMAIN_NAME]" at bounding box center [259, 213] width 199 height 31
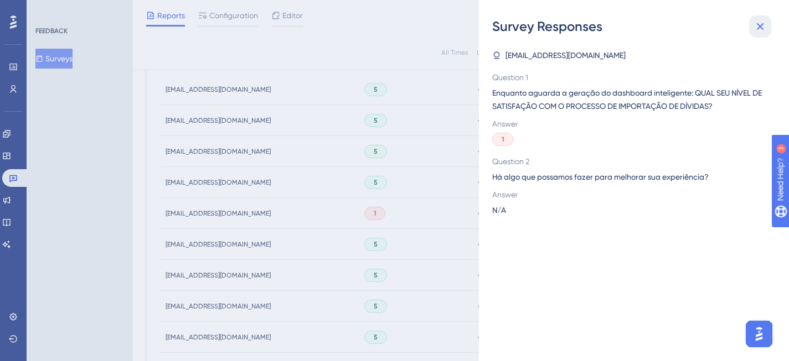
click at [764, 28] on icon at bounding box center [759, 26] width 13 height 13
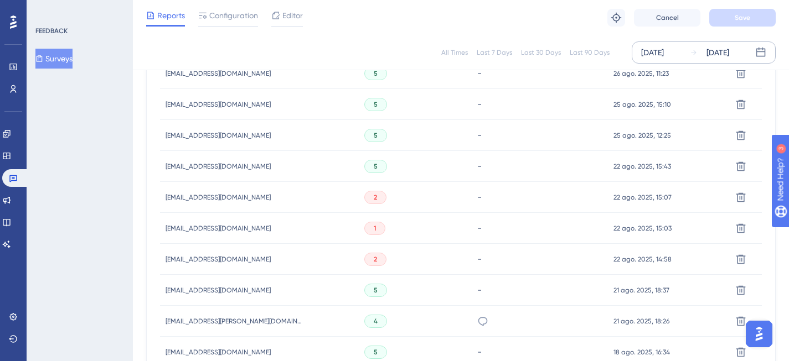
scroll to position [689, 0]
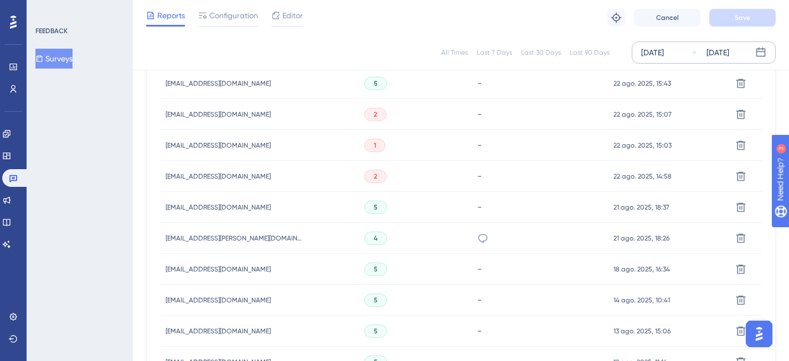
click at [364, 180] on div "2" at bounding box center [375, 176] width 22 height 13
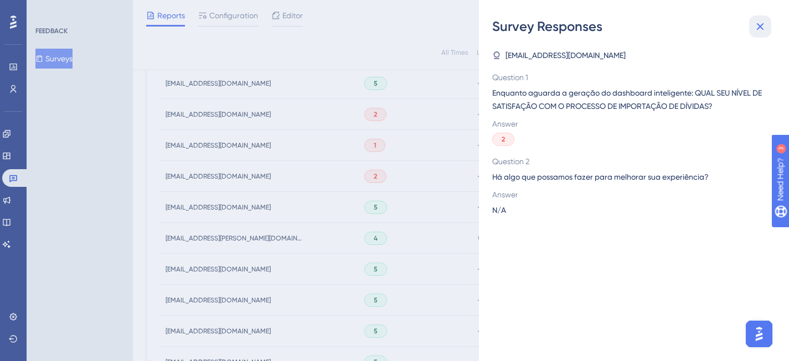
click at [760, 27] on icon at bounding box center [759, 26] width 13 height 13
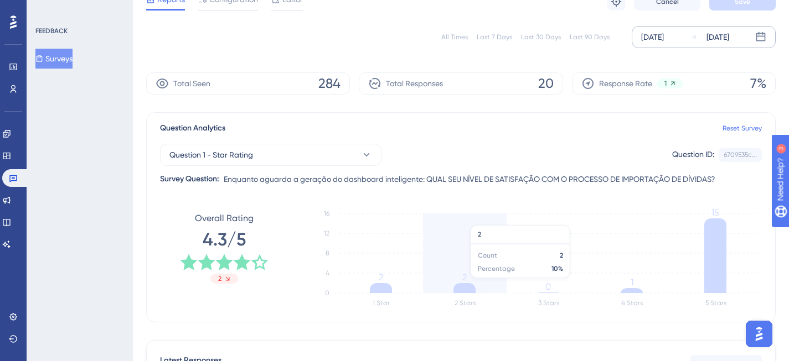
scroll to position [0, 0]
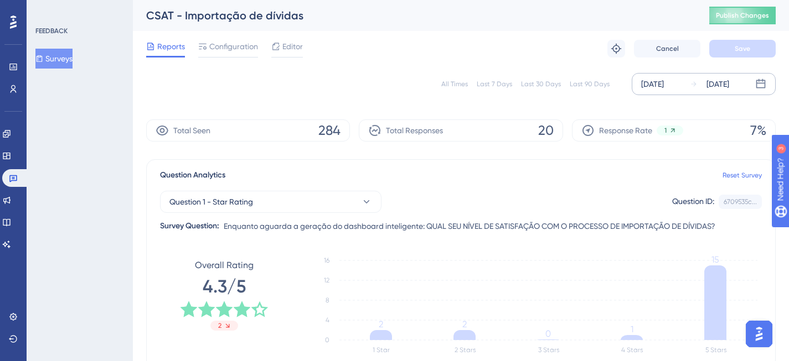
click at [465, 86] on div "All Times" at bounding box center [454, 84] width 27 height 9
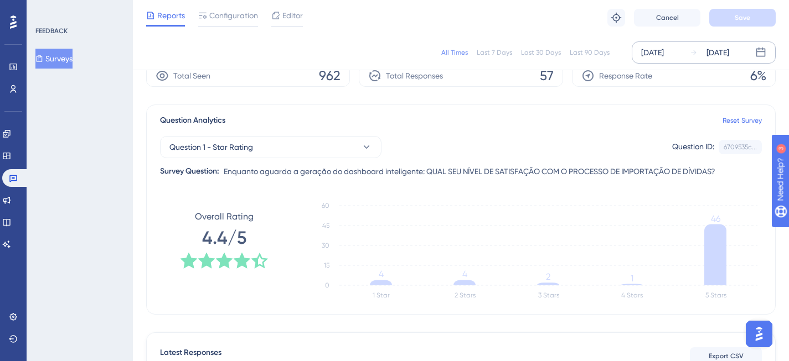
scroll to position [50, 0]
click at [551, 54] on div "Last 30 Days" at bounding box center [541, 52] width 40 height 9
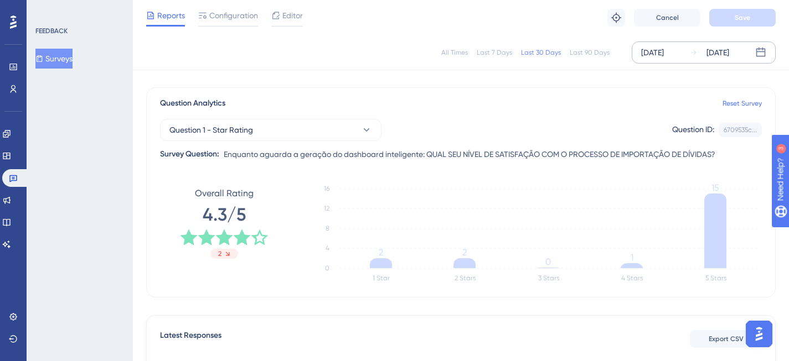
scroll to position [68, 0]
click at [225, 252] on icon at bounding box center [228, 254] width 8 height 8
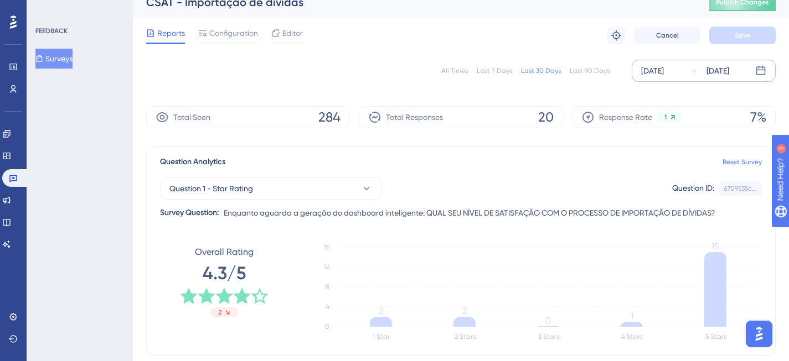
scroll to position [13, 0]
click at [230, 248] on span "Overall Rating" at bounding box center [224, 252] width 59 height 13
click at [322, 180] on button "Question 1 - Star Rating" at bounding box center [270, 189] width 221 height 22
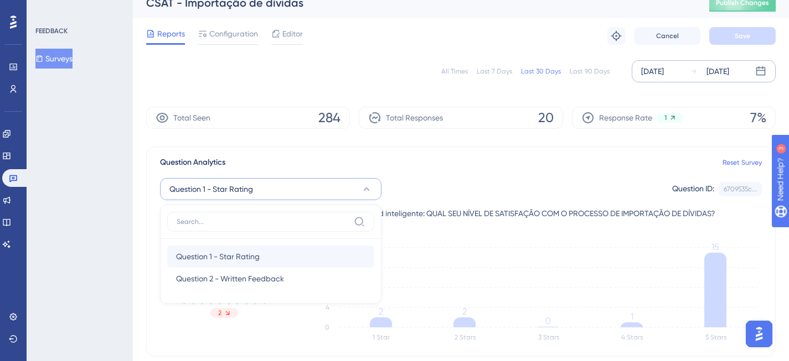
scroll to position [85, 0]
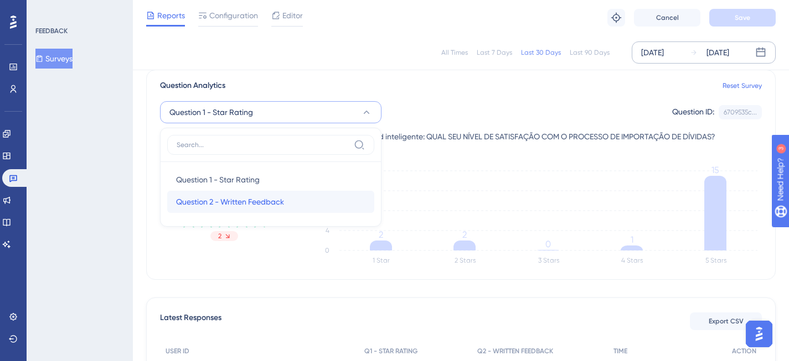
click at [295, 201] on div "Question 2 - Written Feedback Question 2 - Written Feedback" at bounding box center [270, 202] width 189 height 22
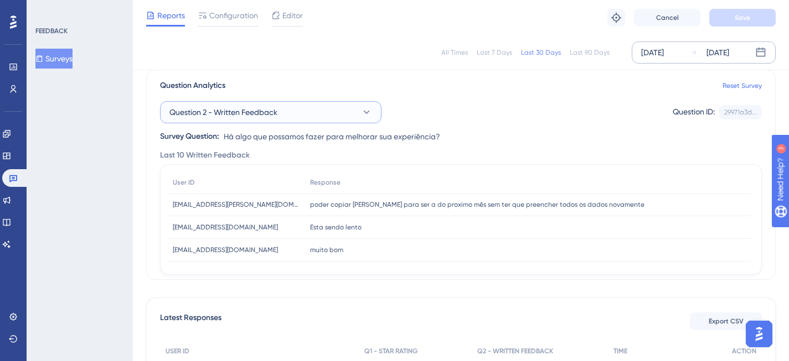
click at [336, 110] on button "Question 2 - Written Feedback" at bounding box center [270, 112] width 221 height 22
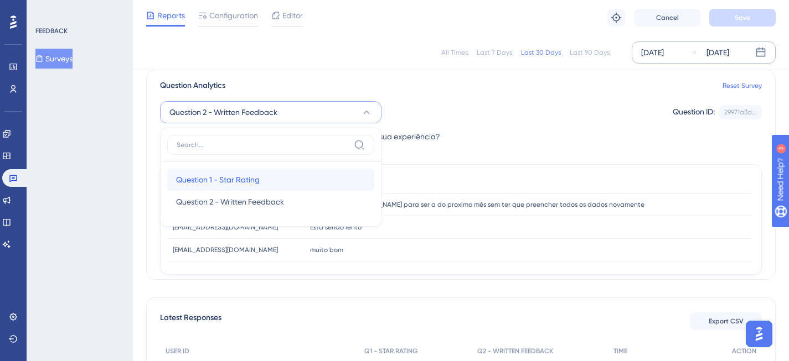
click at [240, 177] on span "Question 1 - Star Rating" at bounding box center [218, 179] width 84 height 13
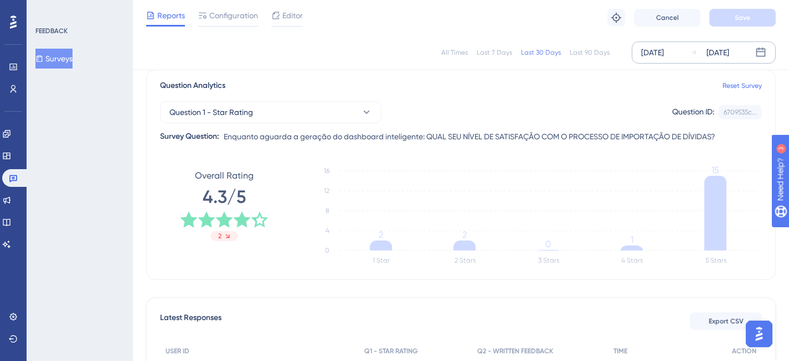
click at [497, 116] on div "Question 1 - Star Rating Question ID: 6709535c... Copy" at bounding box center [460, 112] width 601 height 22
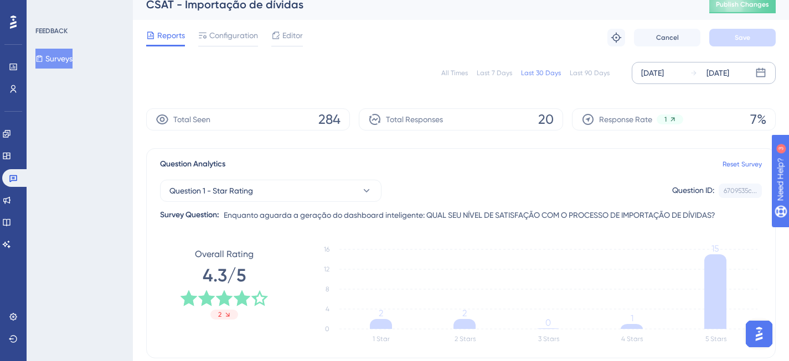
scroll to position [10, 0]
click at [461, 76] on div "All Times" at bounding box center [454, 74] width 27 height 9
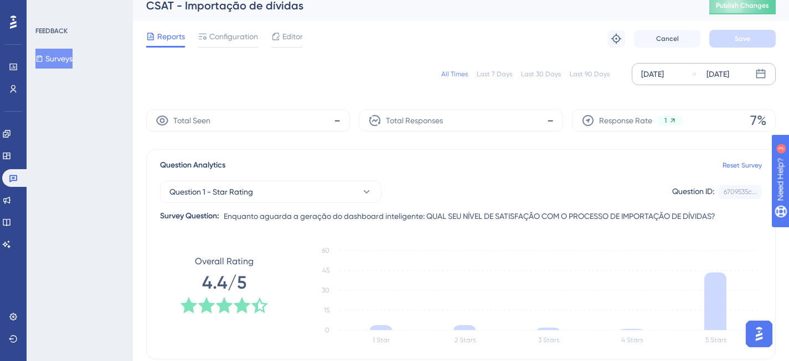
click at [729, 76] on div "[DATE]" at bounding box center [717, 74] width 23 height 13
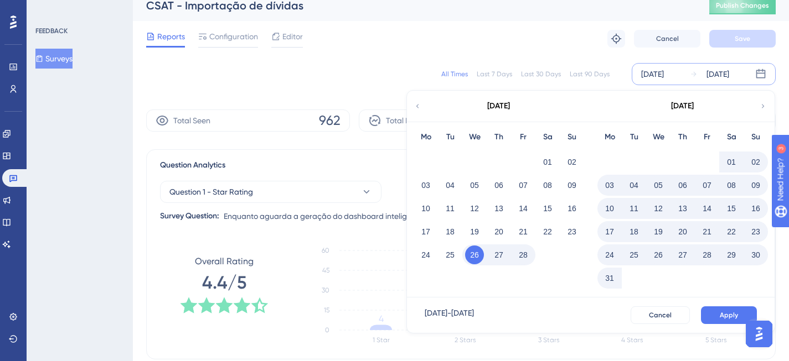
click at [764, 105] on icon at bounding box center [763, 106] width 8 height 10
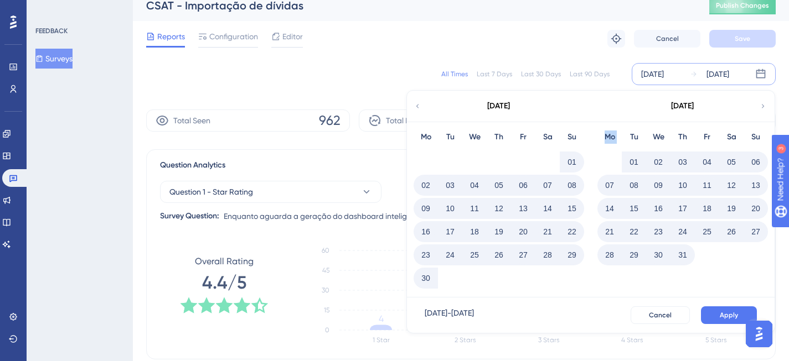
click at [764, 105] on icon at bounding box center [763, 106] width 8 height 10
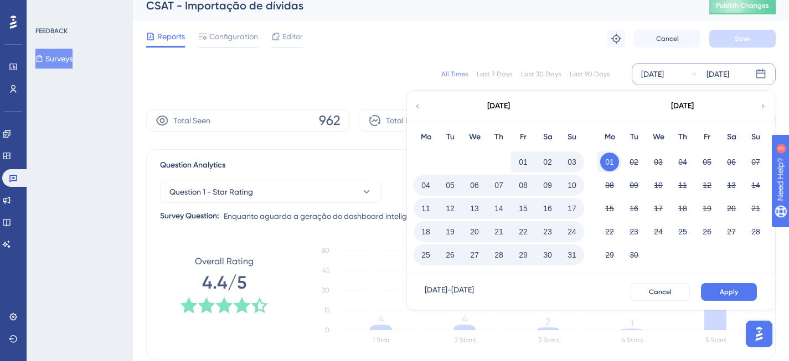
click at [764, 105] on icon at bounding box center [763, 106] width 8 height 10
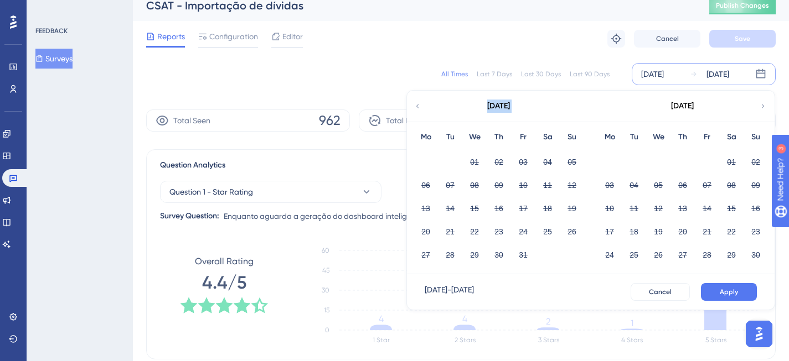
click at [417, 101] on icon at bounding box center [417, 106] width 8 height 10
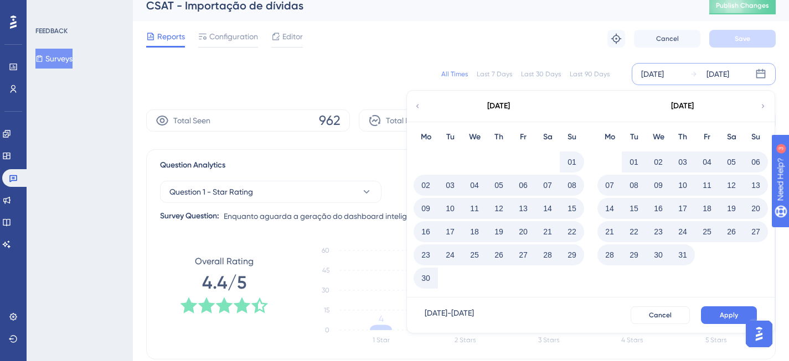
click at [722, 76] on div "[DATE]" at bounding box center [717, 74] width 23 height 13
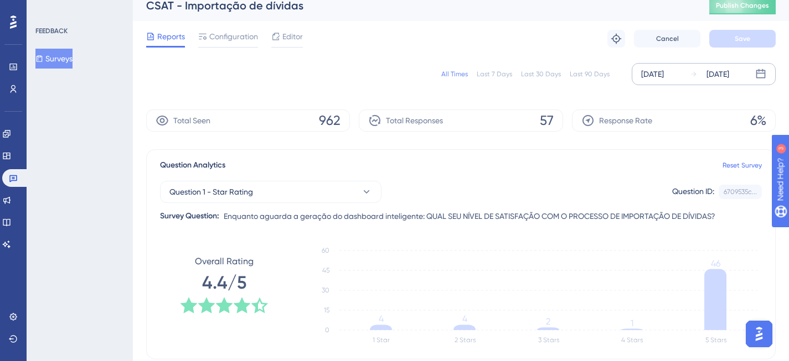
click at [722, 77] on div "[DATE]" at bounding box center [717, 74] width 23 height 13
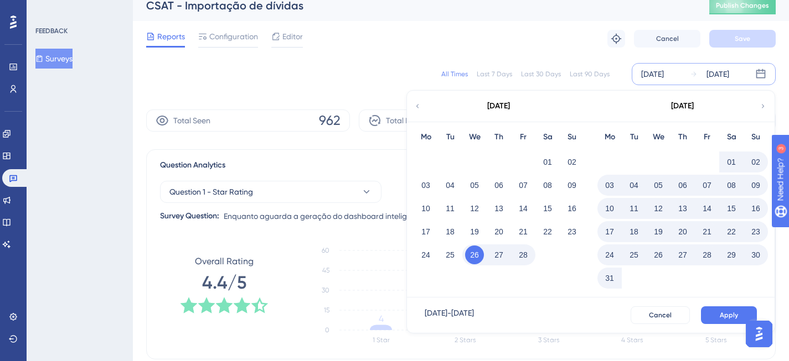
click at [470, 262] on button "26" at bounding box center [474, 255] width 19 height 19
click at [762, 102] on icon at bounding box center [763, 106] width 8 height 10
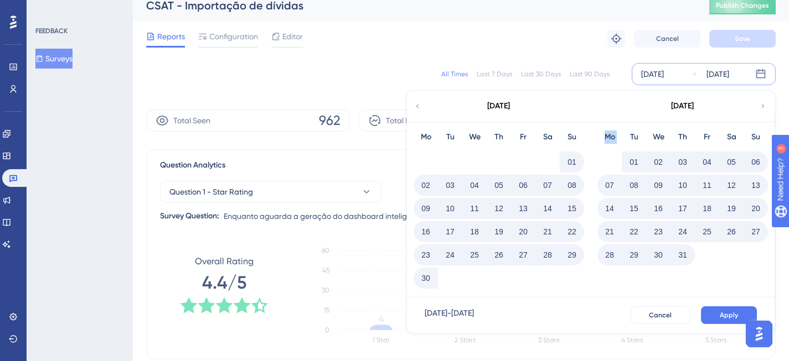
click at [762, 102] on icon at bounding box center [763, 106] width 8 height 10
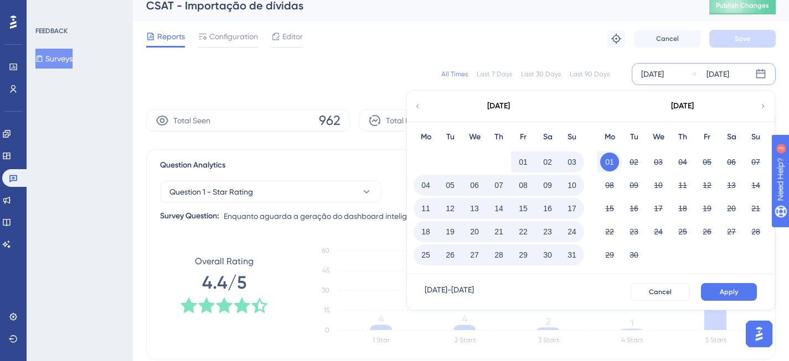
click at [511, 160] on div "01" at bounding box center [523, 162] width 24 height 21
click at [524, 160] on button "01" at bounding box center [523, 162] width 19 height 19
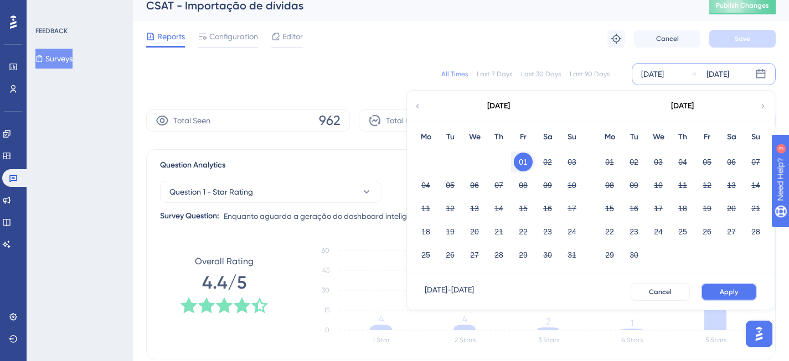
click at [732, 292] on span "Apply" at bounding box center [728, 292] width 18 height 9
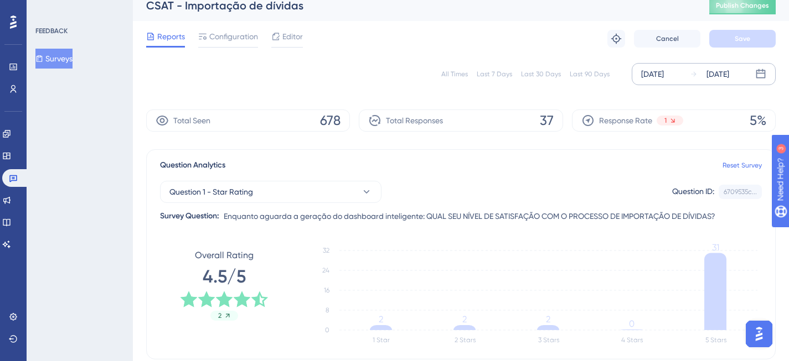
click at [659, 73] on div "[DATE]" at bounding box center [652, 74] width 23 height 13
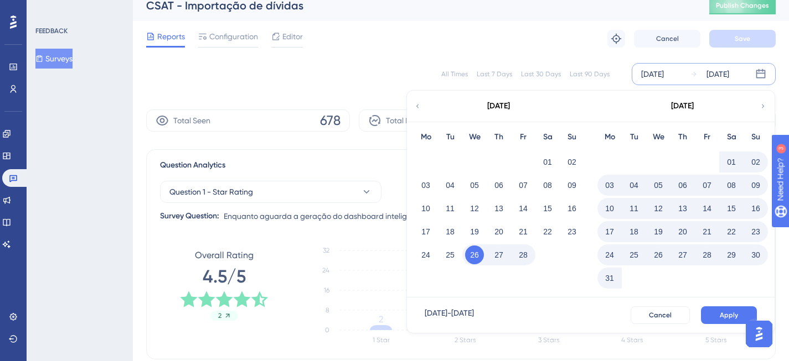
click at [479, 72] on div "Last 7 Days" at bounding box center [493, 74] width 35 height 9
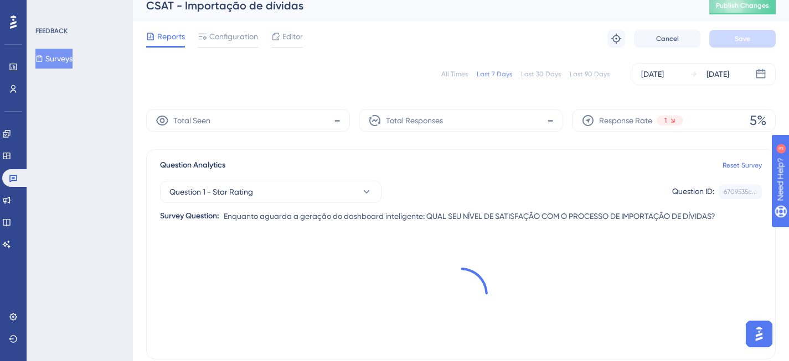
click at [464, 73] on div "All Times" at bounding box center [454, 74] width 27 height 9
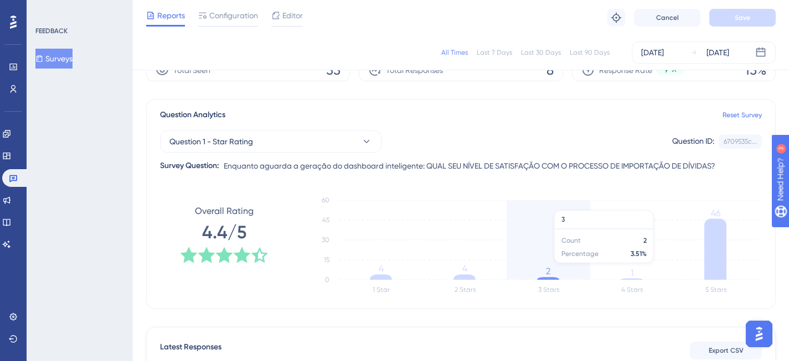
scroll to position [95, 0]
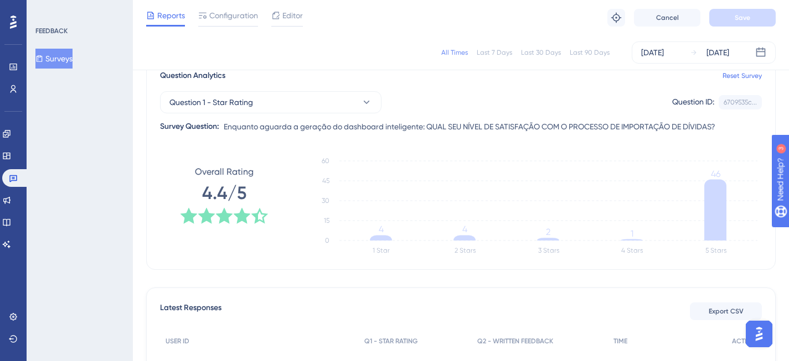
click at [531, 55] on div "Last 30 Days" at bounding box center [541, 52] width 40 height 9
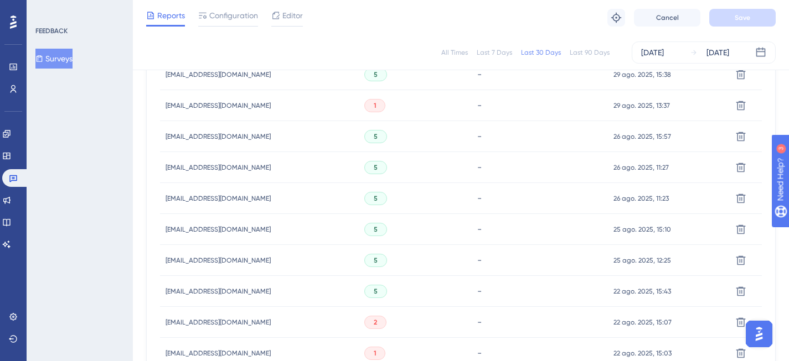
scroll to position [656, 0]
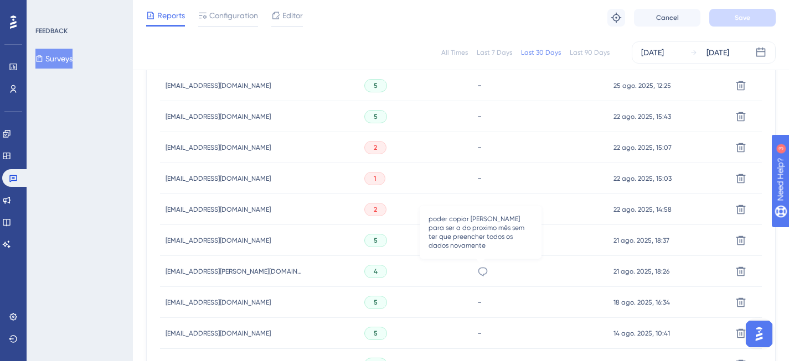
click at [478, 269] on icon at bounding box center [482, 271] width 9 height 9
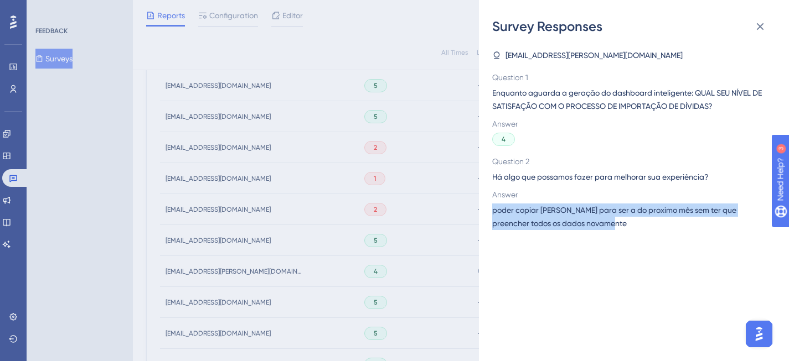
drag, startPoint x: 492, startPoint y: 210, endPoint x: 591, endPoint y: 225, distance: 99.6
click at [591, 225] on span "poder copiar [PERSON_NAME] para ser a do proximo mês sem ter que preencher todo…" at bounding box center [629, 217] width 274 height 27
copy span "poder copiar [PERSON_NAME] para ser a do proximo mês sem ter que preencher todo…"
click at [758, 28] on icon at bounding box center [759, 26] width 7 height 7
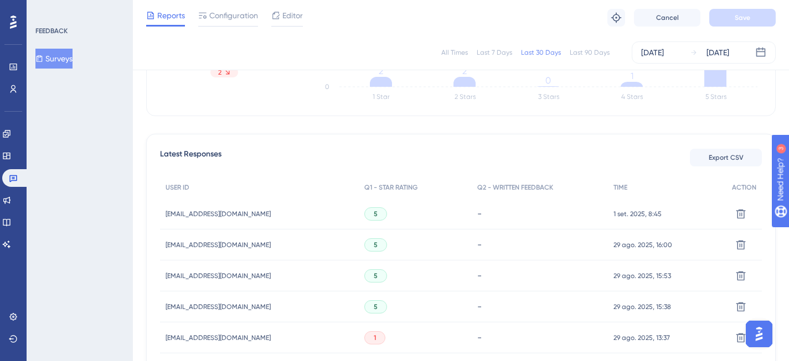
scroll to position [193, 0]
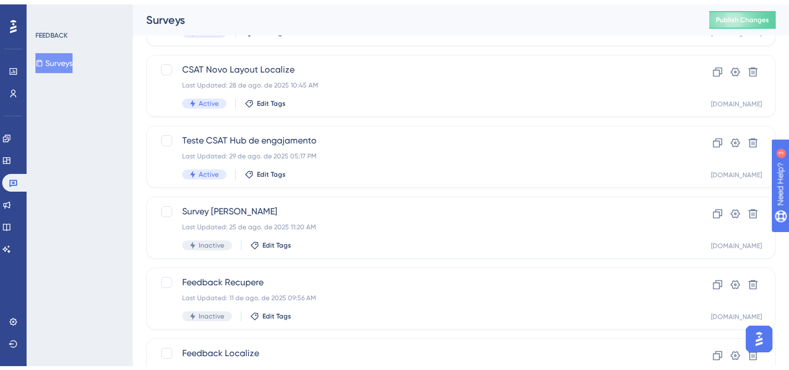
scroll to position [489, 0]
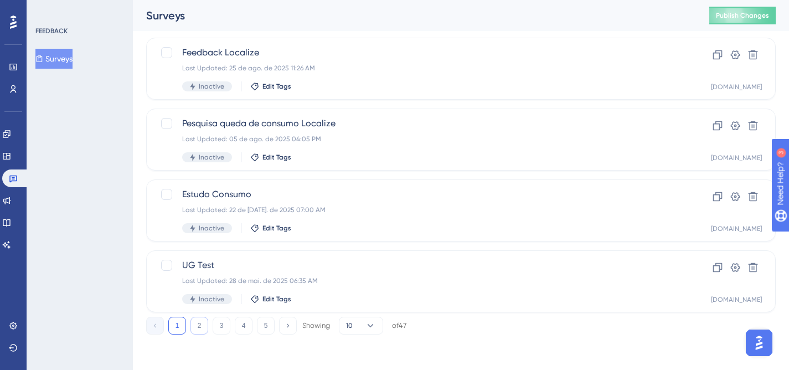
click at [206, 328] on button "2" at bounding box center [199, 326] width 18 height 18
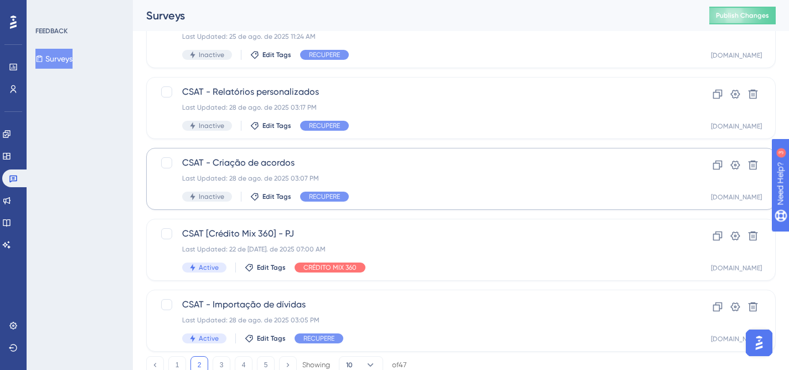
scroll to position [440, 0]
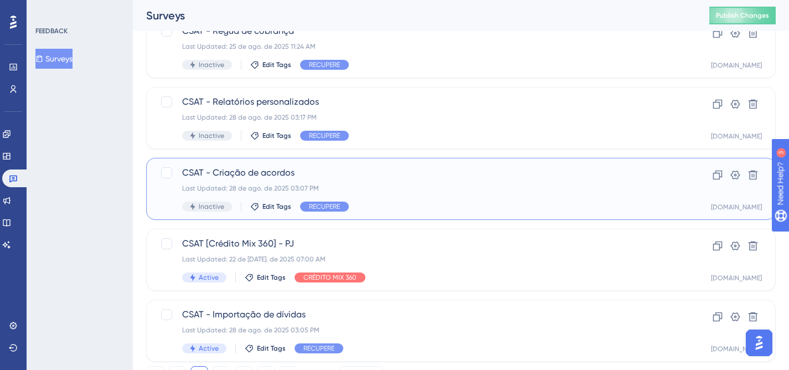
click at [497, 190] on div "Last Updated: 28 de ago. de 2025 03:07 PM" at bounding box center [416, 188] width 469 height 9
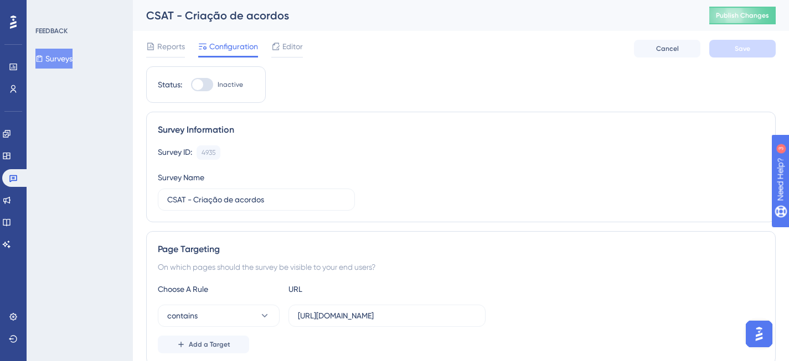
click at [170, 45] on span "Reports" at bounding box center [171, 46] width 28 height 13
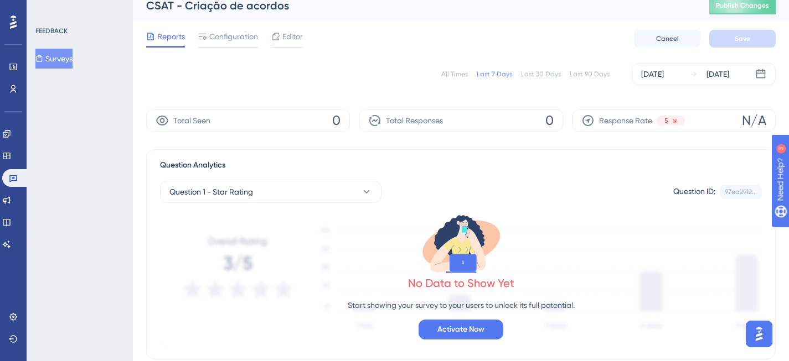
scroll to position [10, 0]
click at [544, 74] on div "Last 30 Days" at bounding box center [541, 74] width 40 height 9
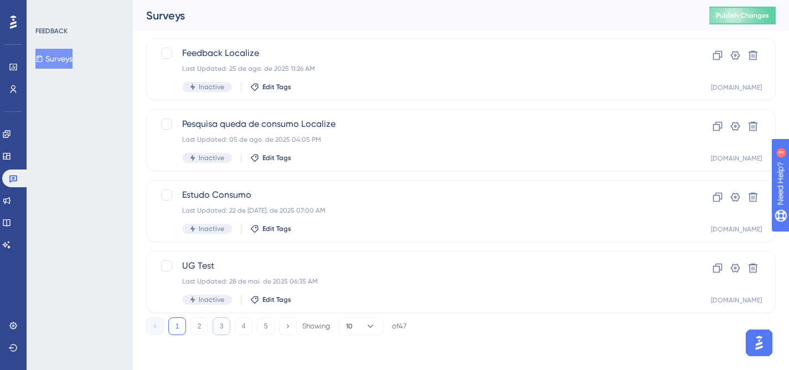
scroll to position [489, 0]
click at [196, 328] on button "2" at bounding box center [199, 326] width 18 height 18
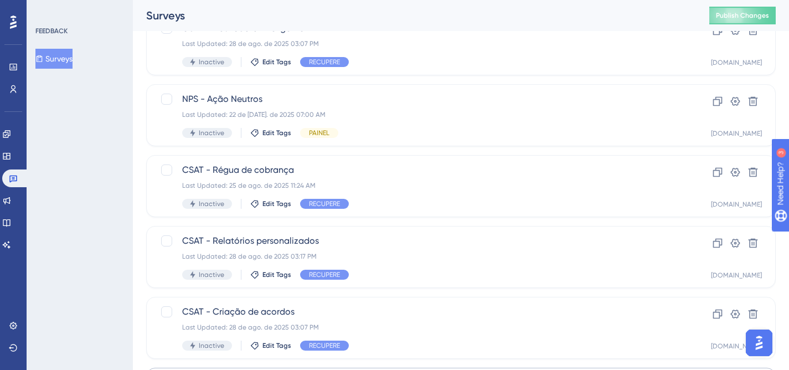
scroll to position [300, 0]
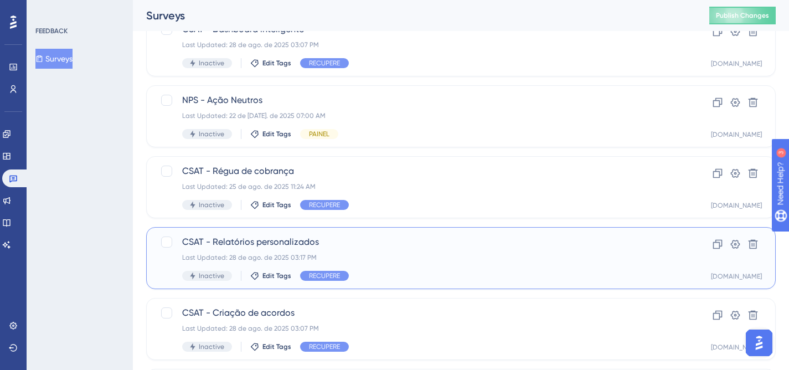
click at [427, 273] on div "Inactive Edit Tags RECUPERE" at bounding box center [416, 276] width 469 height 10
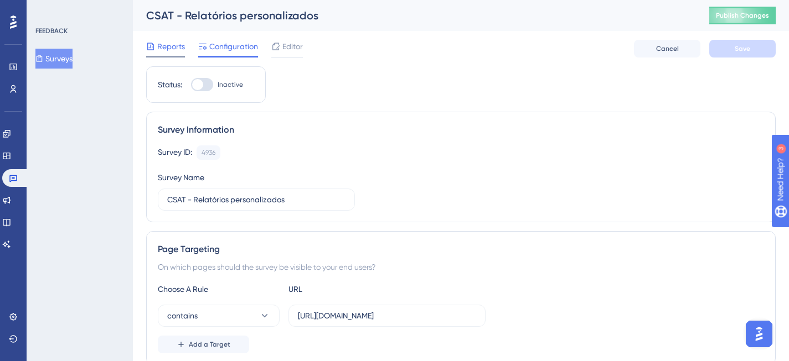
click at [173, 46] on span "Reports" at bounding box center [171, 46] width 28 height 13
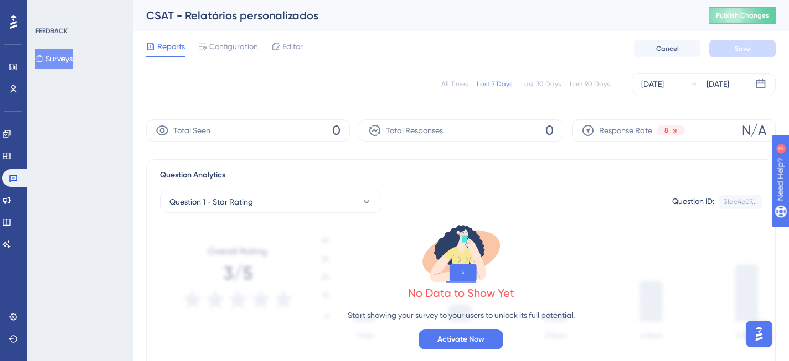
click at [532, 86] on div "Last 30 Days" at bounding box center [541, 84] width 40 height 9
click at [460, 83] on div "All Times" at bounding box center [454, 84] width 27 height 9
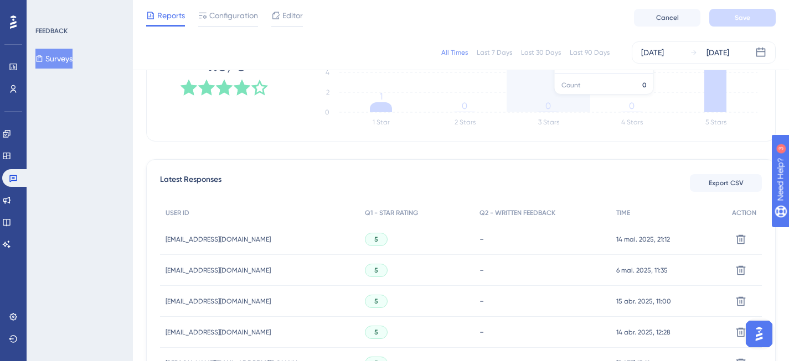
scroll to position [253, 0]
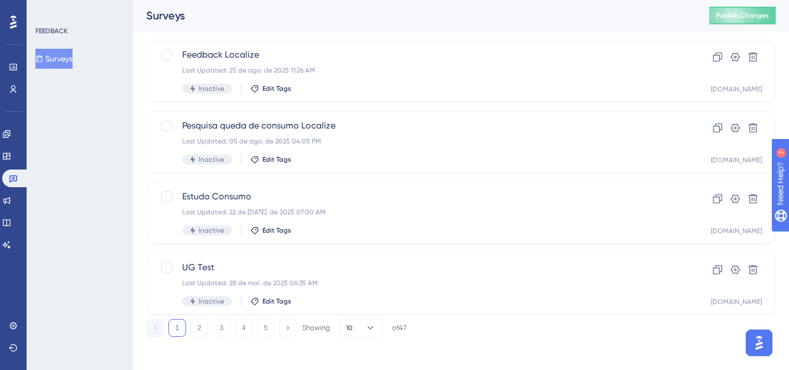
scroll to position [489, 0]
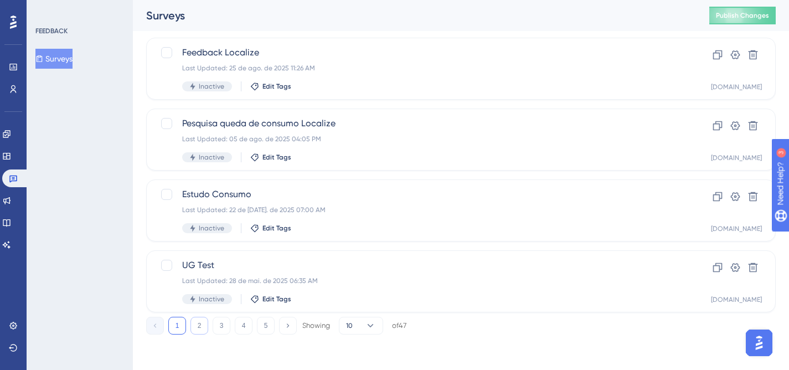
click at [201, 325] on button "2" at bounding box center [199, 326] width 18 height 18
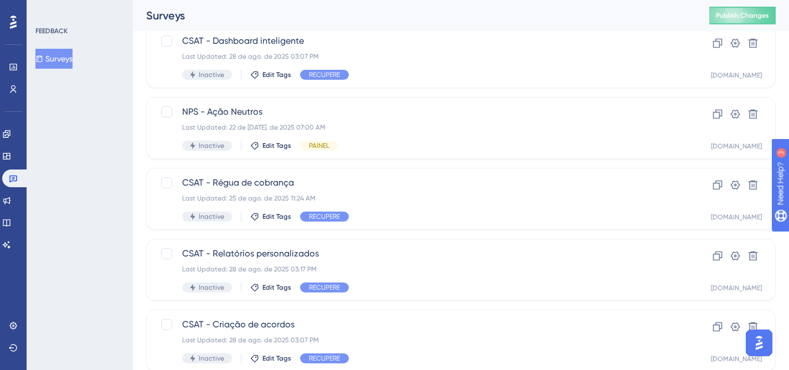
scroll to position [271, 0]
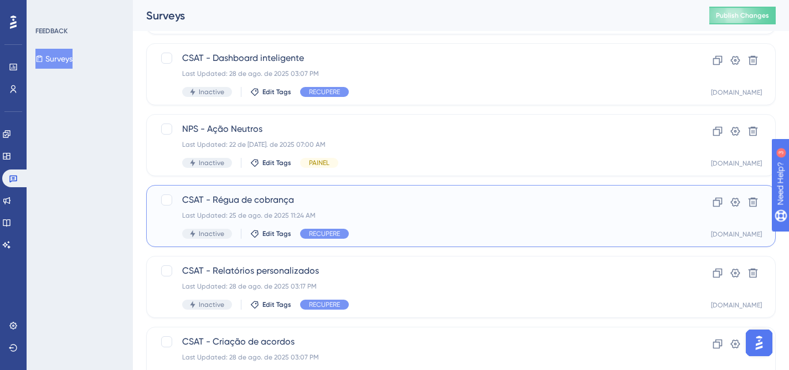
click at [427, 214] on div "Last Updated: 25 de ago. de 2025 11:24 AM" at bounding box center [416, 215] width 469 height 9
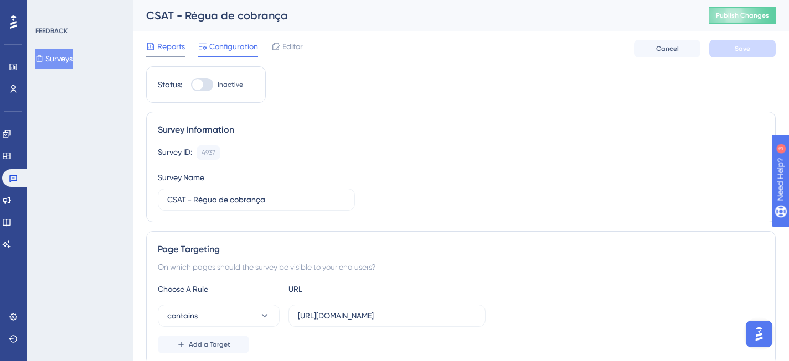
drag, startPoint x: 175, startPoint y: 35, endPoint x: 174, endPoint y: 42, distance: 6.7
click at [175, 35] on div "Reports Configuration Editor Cancel Save" at bounding box center [460, 48] width 629 height 35
click at [172, 46] on span "Reports" at bounding box center [171, 46] width 28 height 13
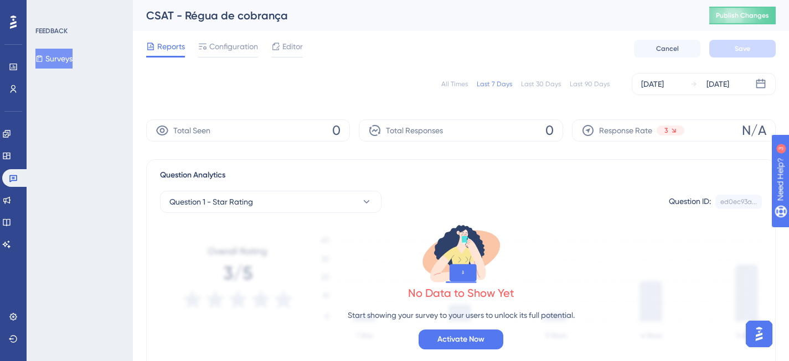
click at [464, 85] on div "All Times" at bounding box center [454, 84] width 27 height 9
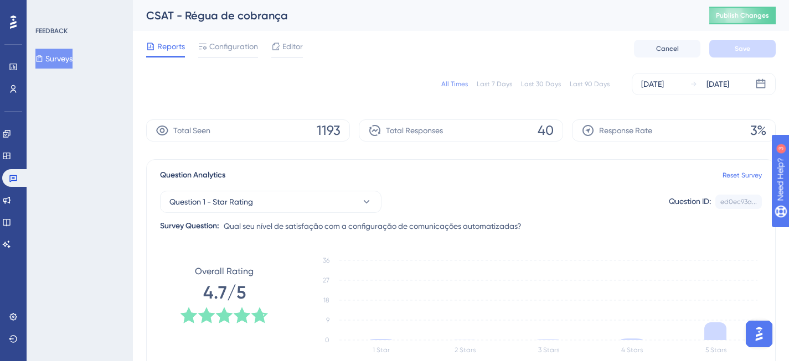
click at [541, 86] on div "Last 30 Days" at bounding box center [541, 84] width 40 height 9
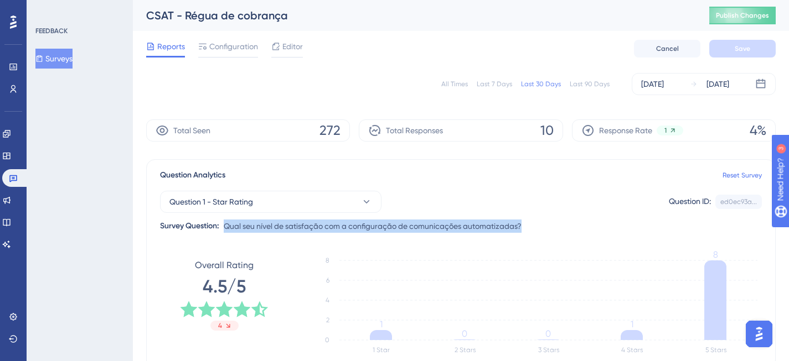
drag, startPoint x: 226, startPoint y: 226, endPoint x: 533, endPoint y: 231, distance: 306.6
click at [533, 231] on div "Question 1 - Star Rating Question ID: ed0ec93a... Copy Survey Question: Qual se…" at bounding box center [460, 207] width 601 height 51
copy span "Qual seu nível de satisfação com a configuração de comunicações automatizadas?"
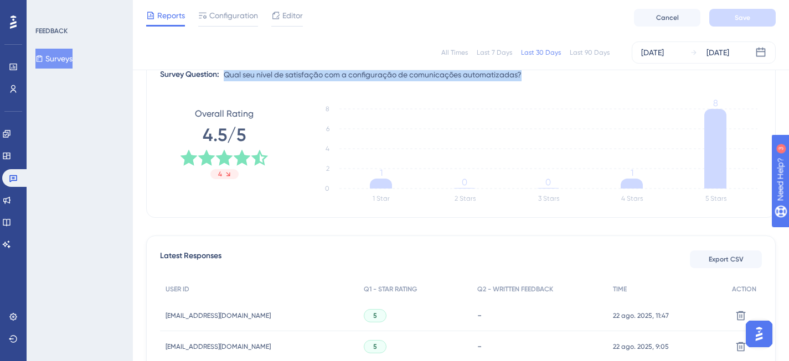
scroll to position [126, 0]
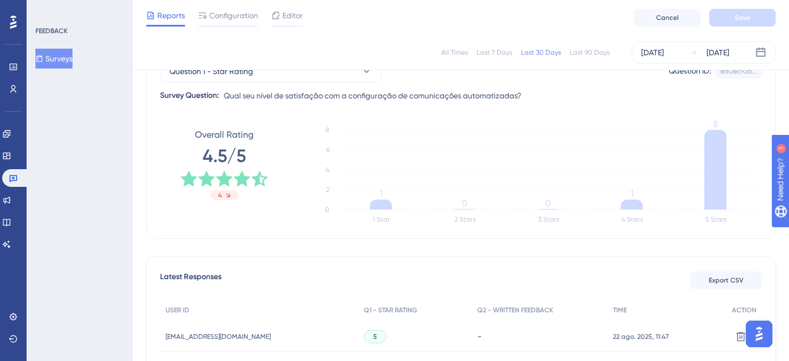
click at [462, 51] on div "All Times" at bounding box center [454, 52] width 27 height 9
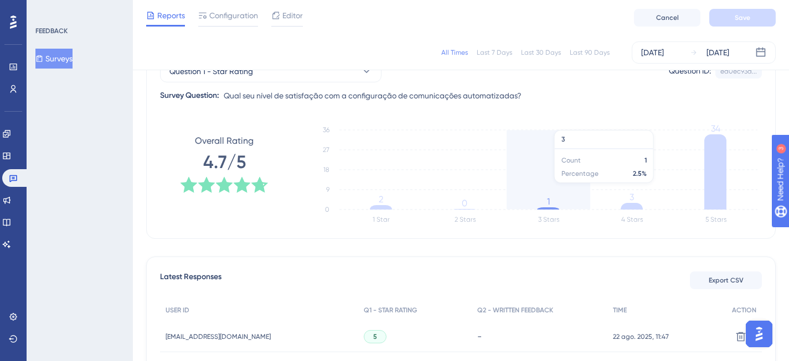
scroll to position [30, 0]
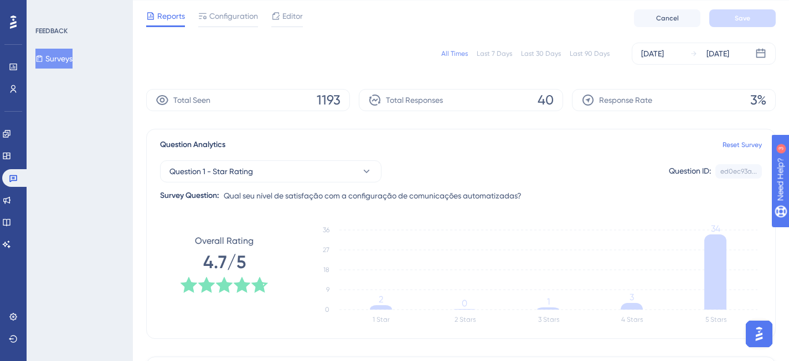
click at [495, 53] on div "Last 7 Days" at bounding box center [493, 53] width 35 height 9
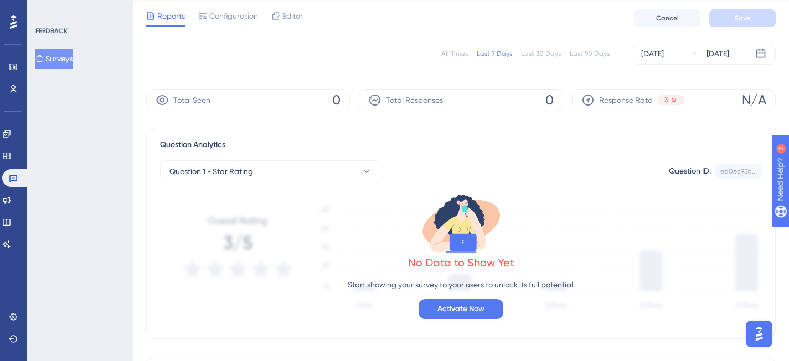
click at [531, 54] on div "Last 30 Days" at bounding box center [541, 53] width 40 height 9
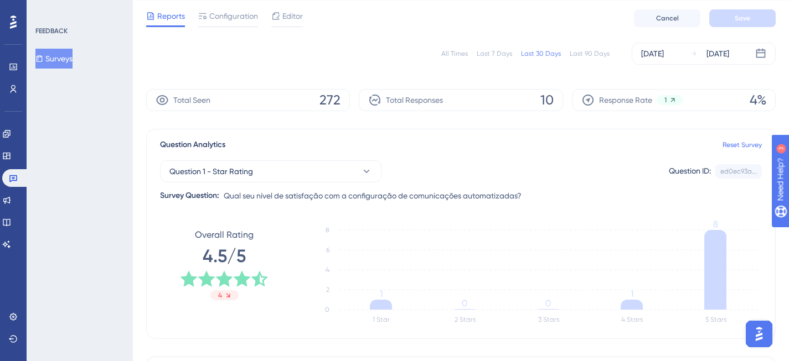
click at [585, 53] on div "Last 90 Days" at bounding box center [589, 53] width 40 height 9
click at [457, 56] on div "All Times" at bounding box center [454, 53] width 27 height 9
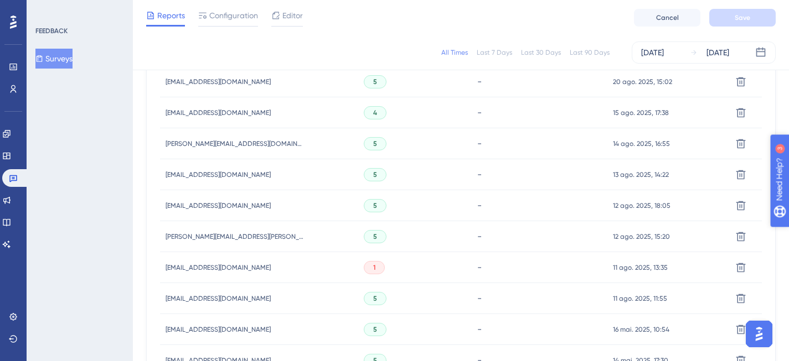
scroll to position [524, 0]
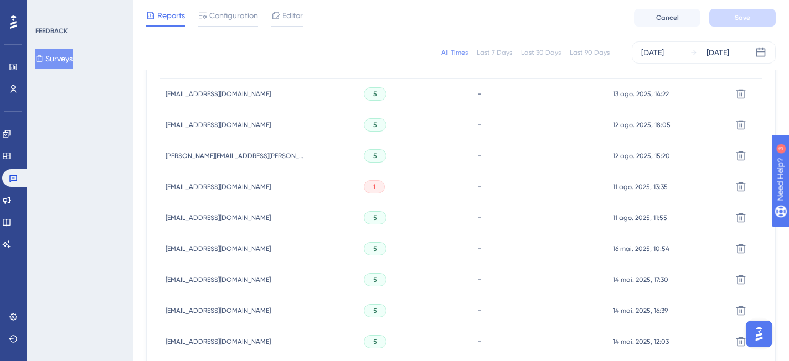
click at [370, 190] on div "1" at bounding box center [374, 186] width 21 height 13
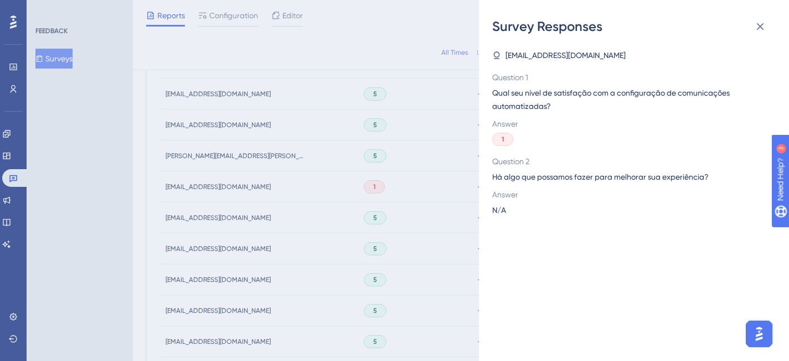
click at [426, 152] on div "Survey Responses [EMAIL_ADDRESS][DOMAIN_NAME] Question 1 Qual seu nível de sati…" at bounding box center [394, 180] width 789 height 361
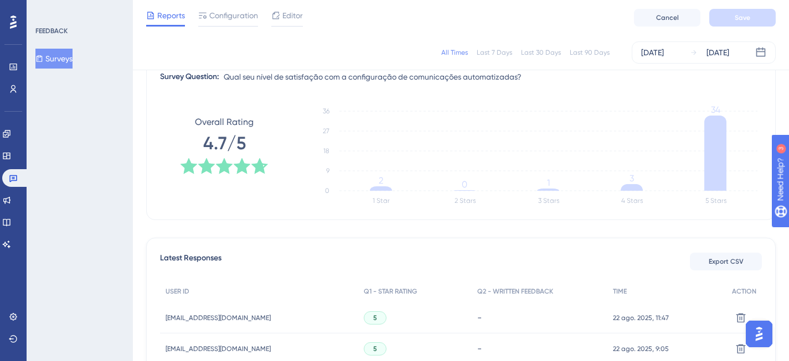
scroll to position [63, 0]
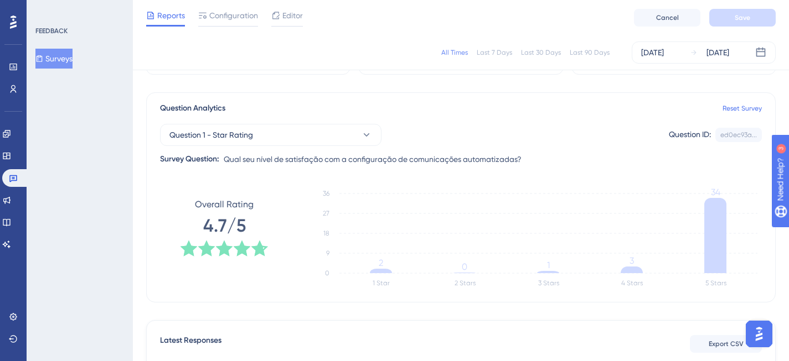
drag, startPoint x: 158, startPoint y: 15, endPoint x: 179, endPoint y: 32, distance: 26.8
click at [158, 15] on span "Reports" at bounding box center [171, 15] width 28 height 13
click at [7, 180] on link at bounding box center [15, 178] width 27 height 18
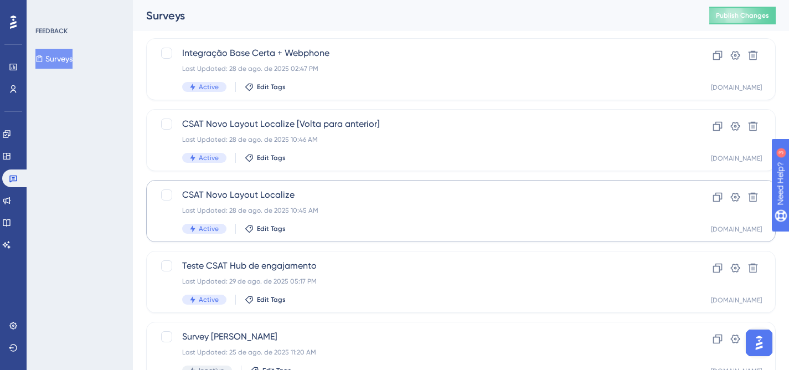
scroll to position [105, 0]
